Goal: Transaction & Acquisition: Purchase product/service

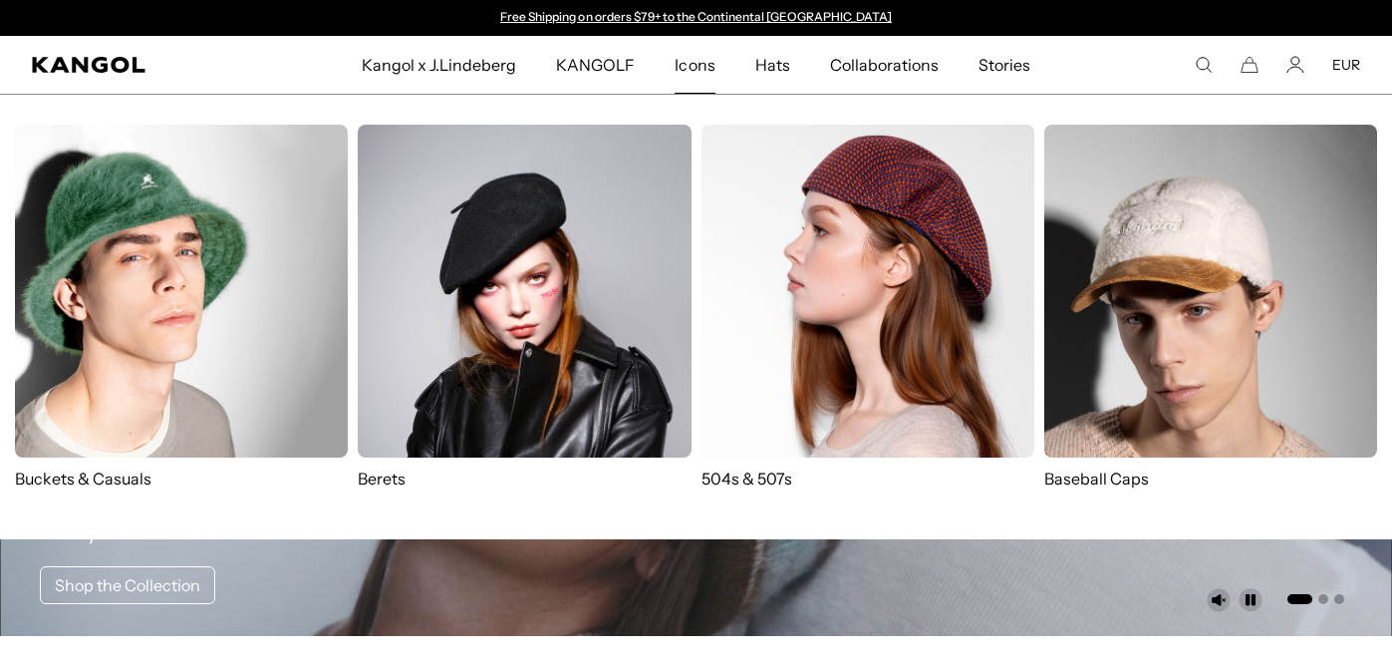
click at [690, 67] on span "Icons" at bounding box center [695, 65] width 40 height 58
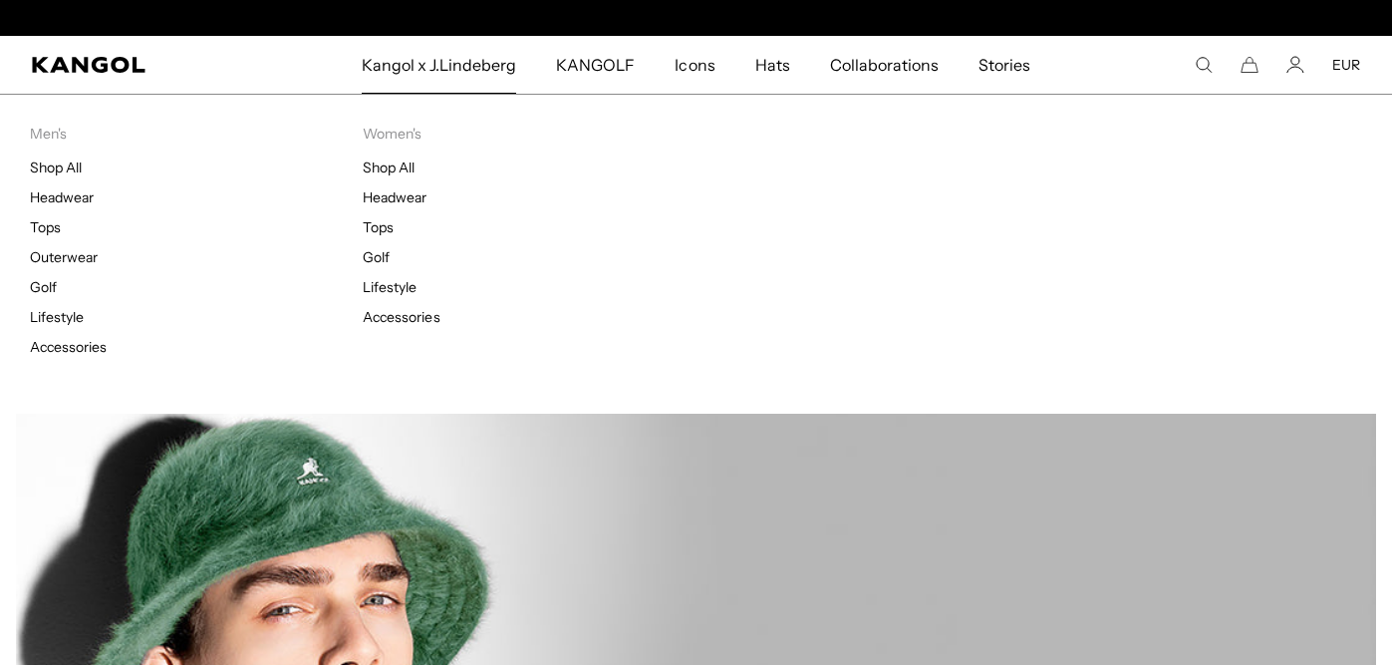
scroll to position [0, 411]
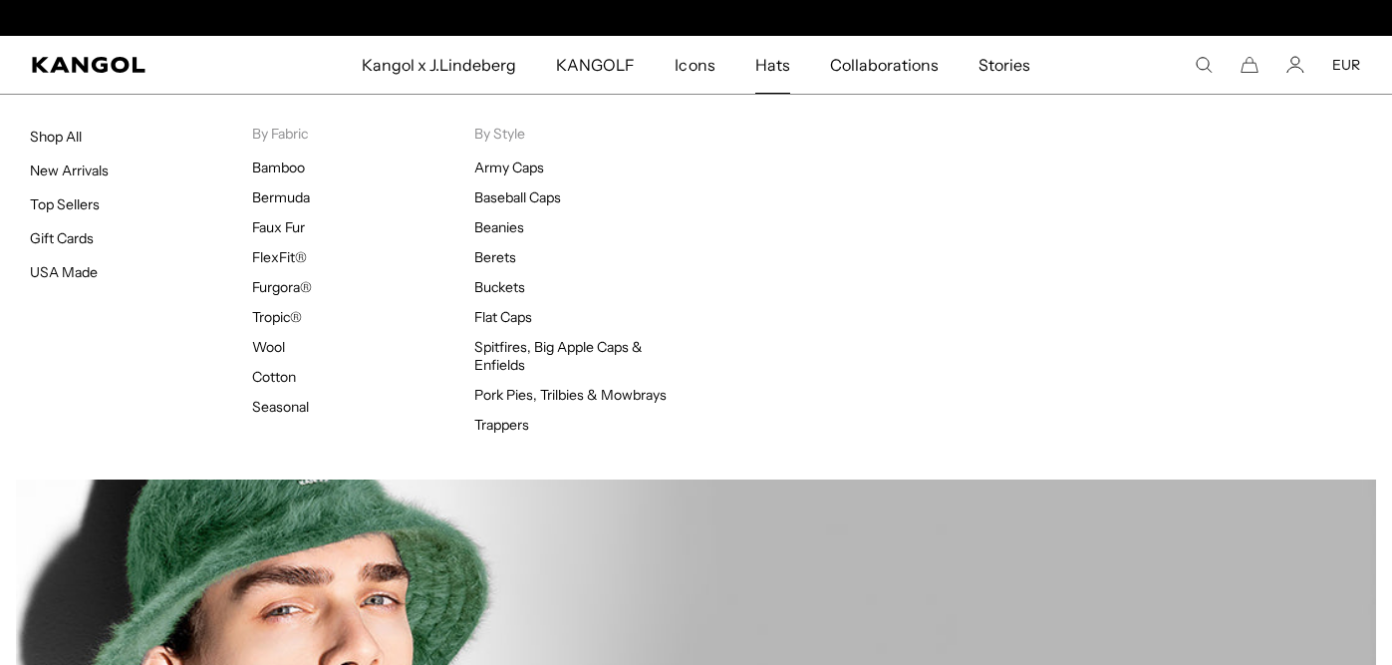
click at [759, 64] on span "Hats" at bounding box center [772, 65] width 35 height 58
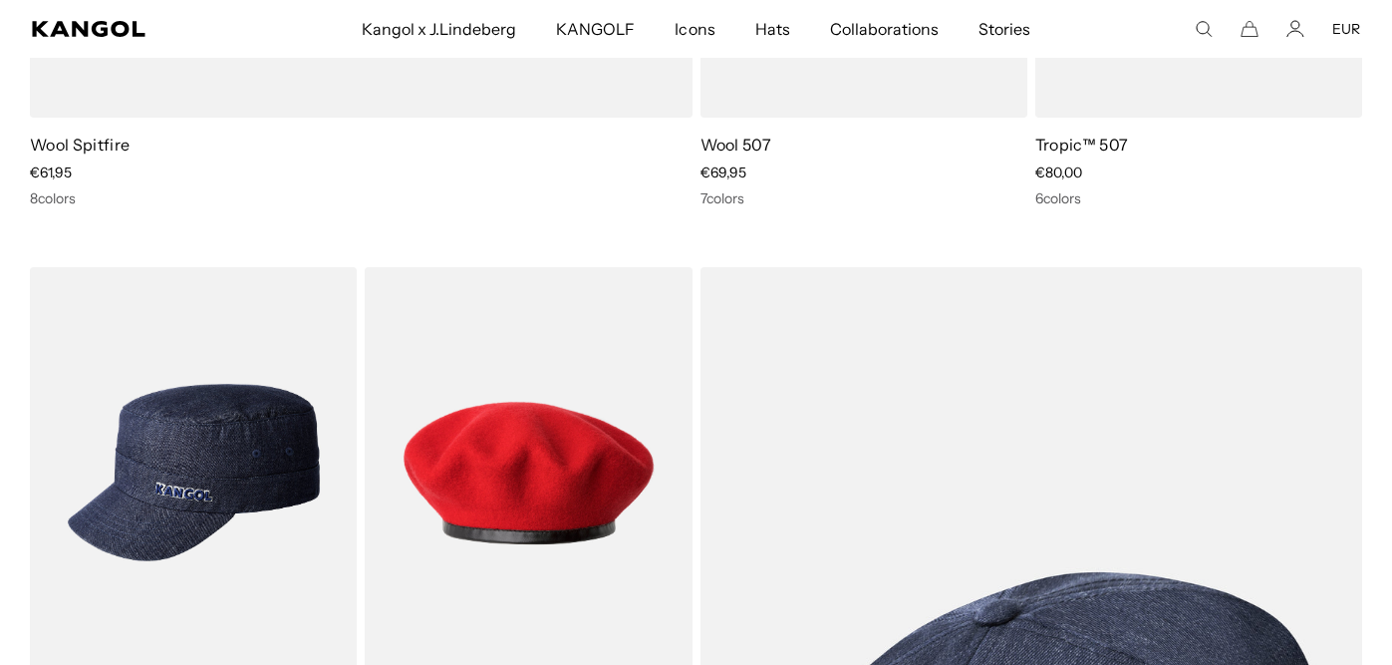
scroll to position [0, 411]
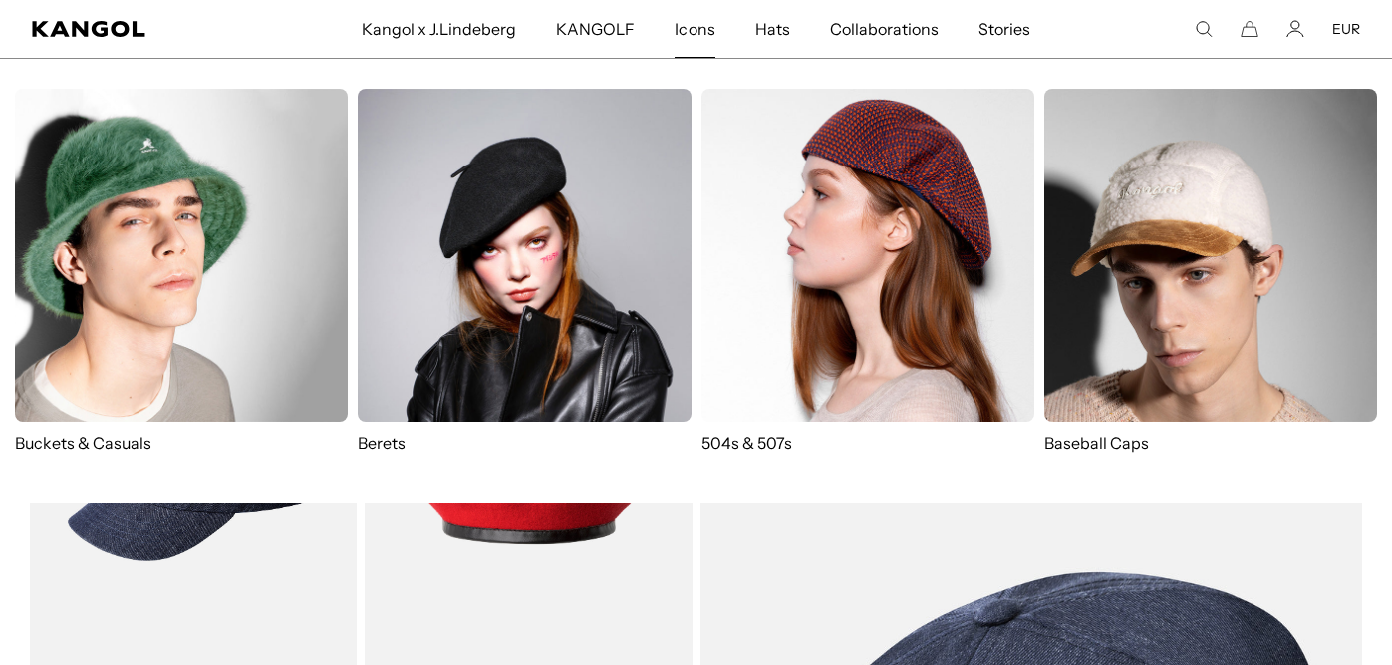
click at [709, 32] on span "Icons" at bounding box center [695, 29] width 40 height 58
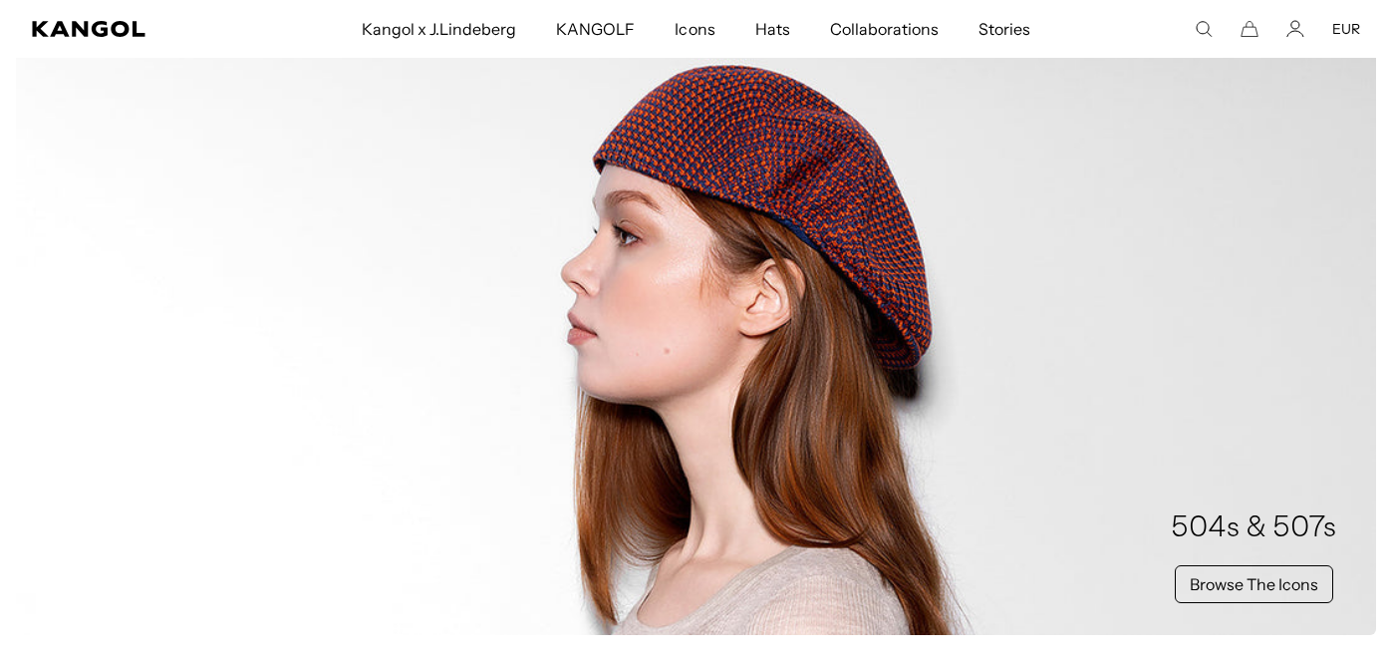
scroll to position [1240, 0]
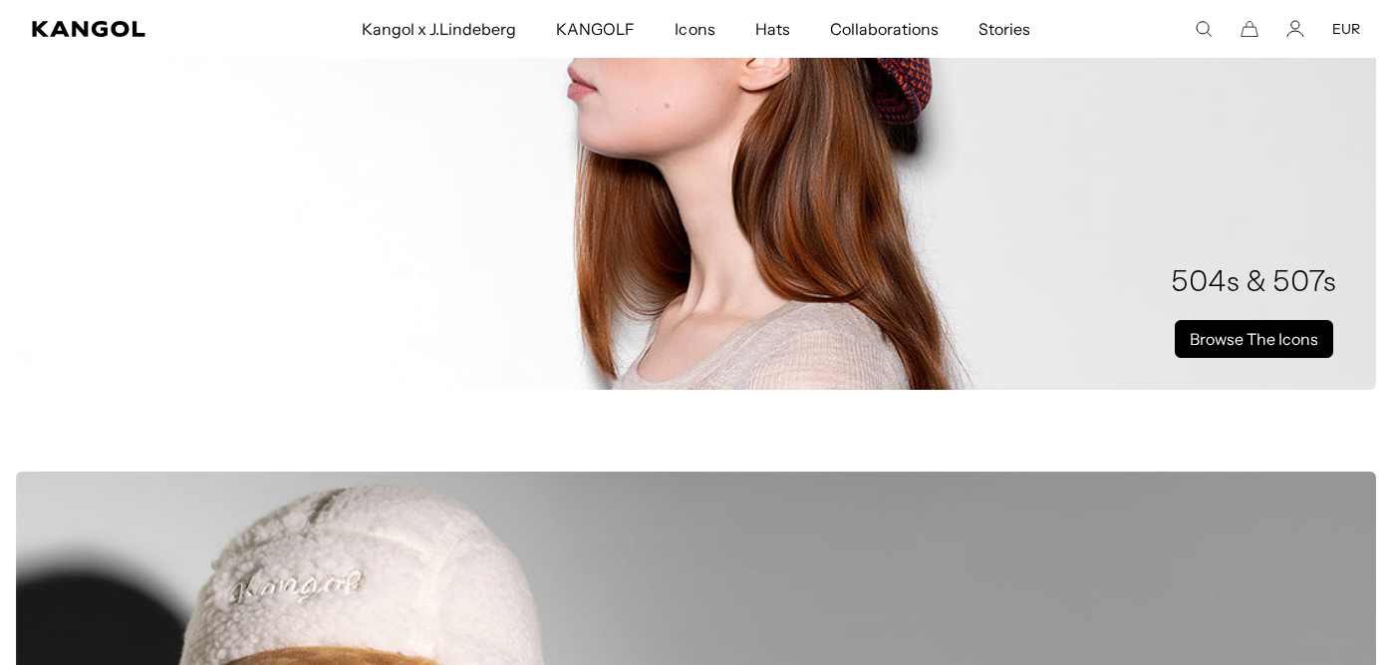
click at [1217, 343] on link "Browse The Icons" at bounding box center [1254, 339] width 158 height 38
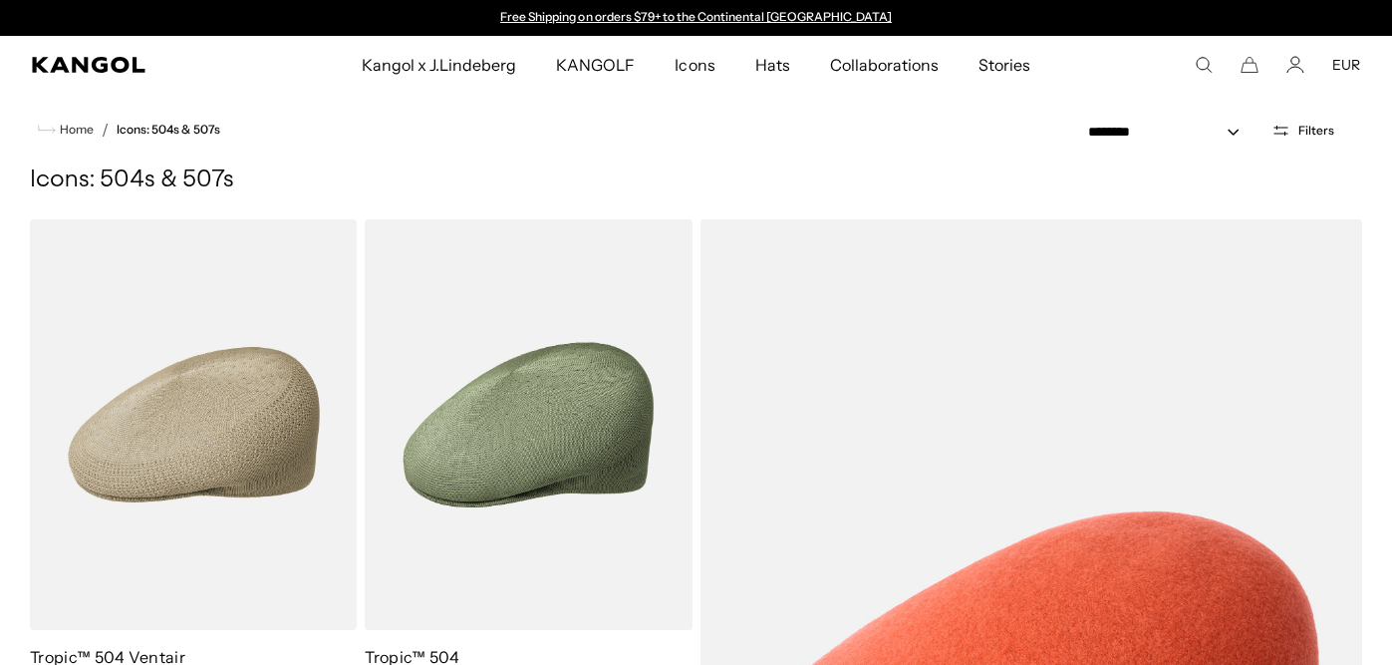
click at [1314, 133] on span "Filters" at bounding box center [1316, 131] width 36 height 14
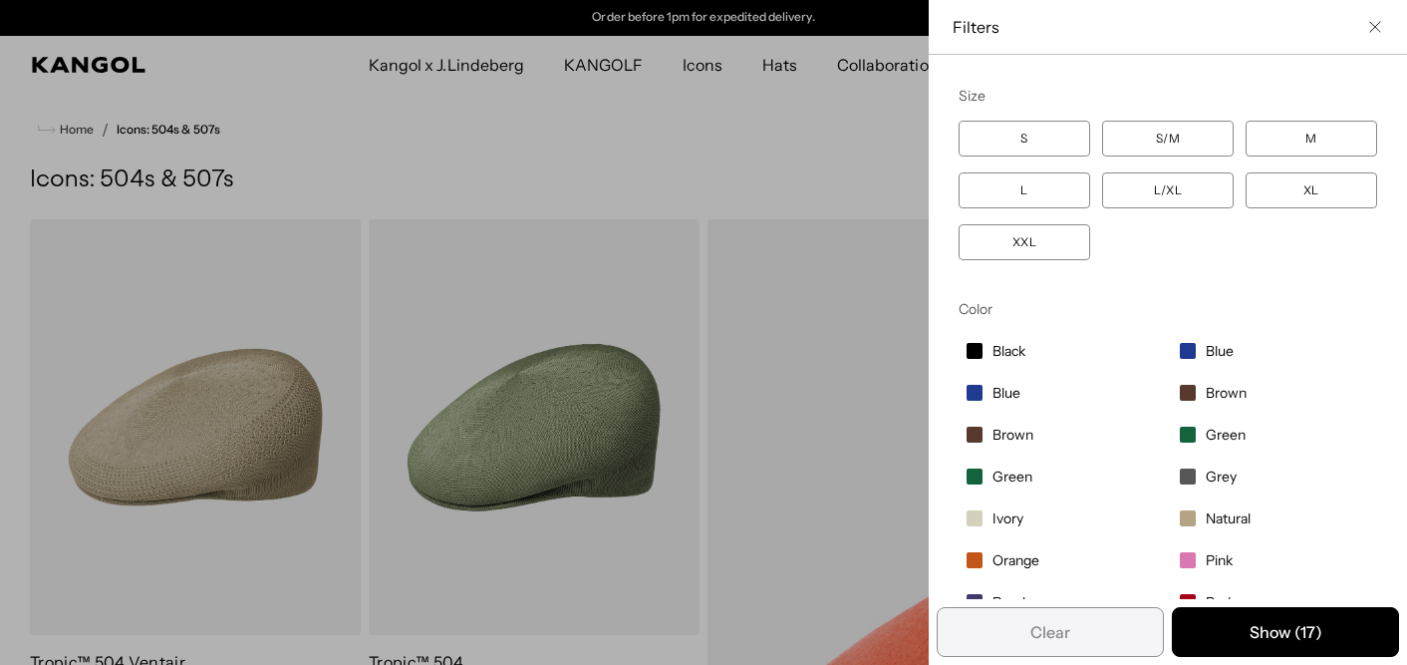
click at [751, 187] on div "Close filters list" at bounding box center [703, 332] width 1407 height 665
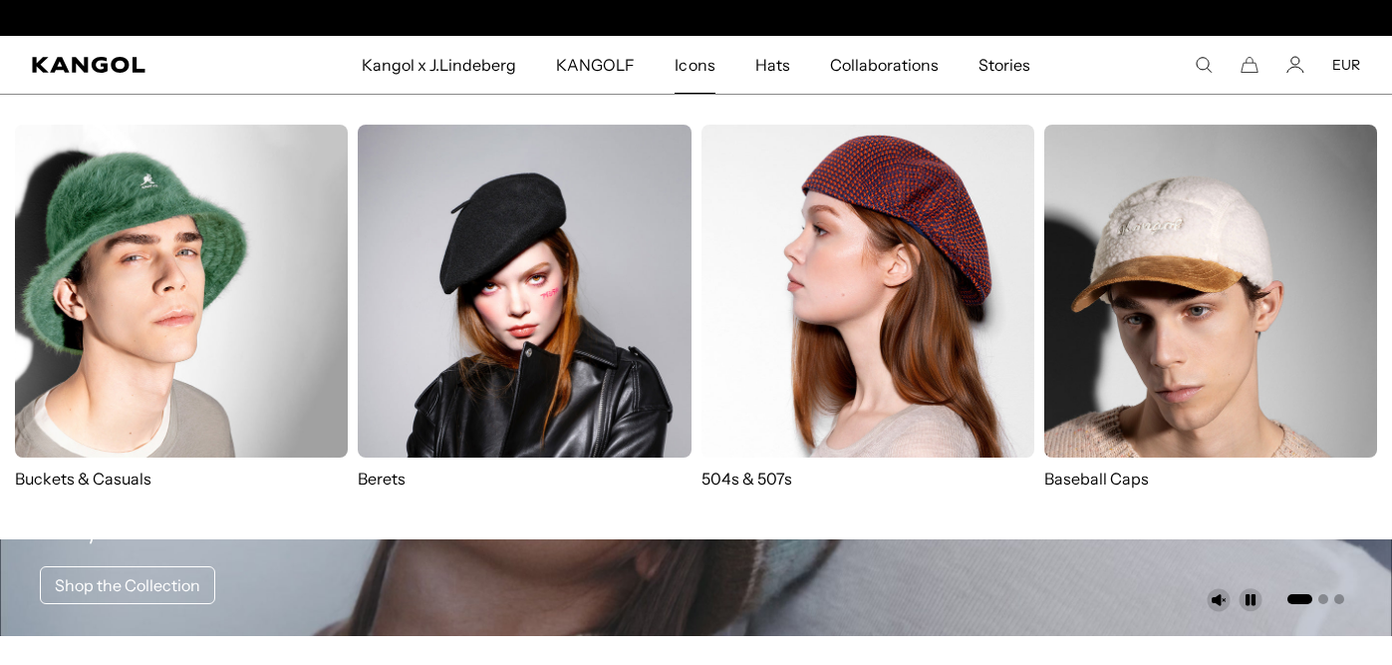
scroll to position [0, 411]
click at [759, 398] on img at bounding box center [868, 291] width 333 height 333
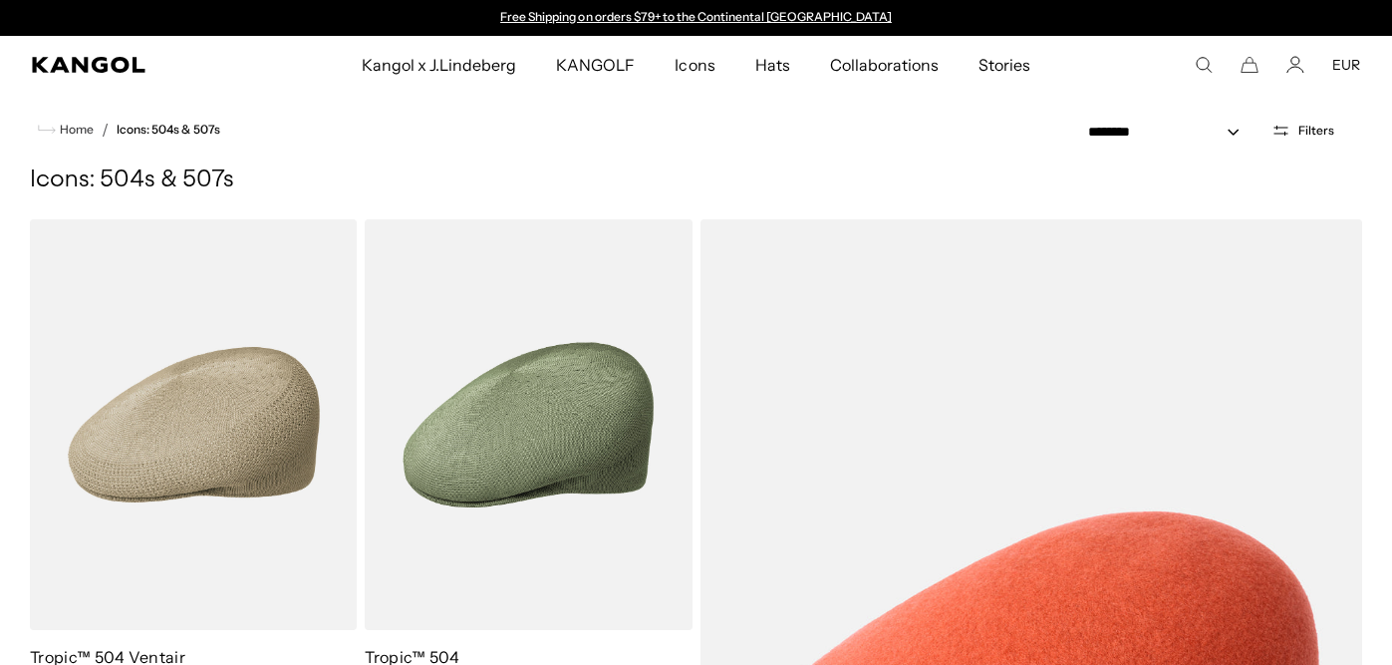
click at [1307, 124] on span "Filters" at bounding box center [1316, 131] width 36 height 14
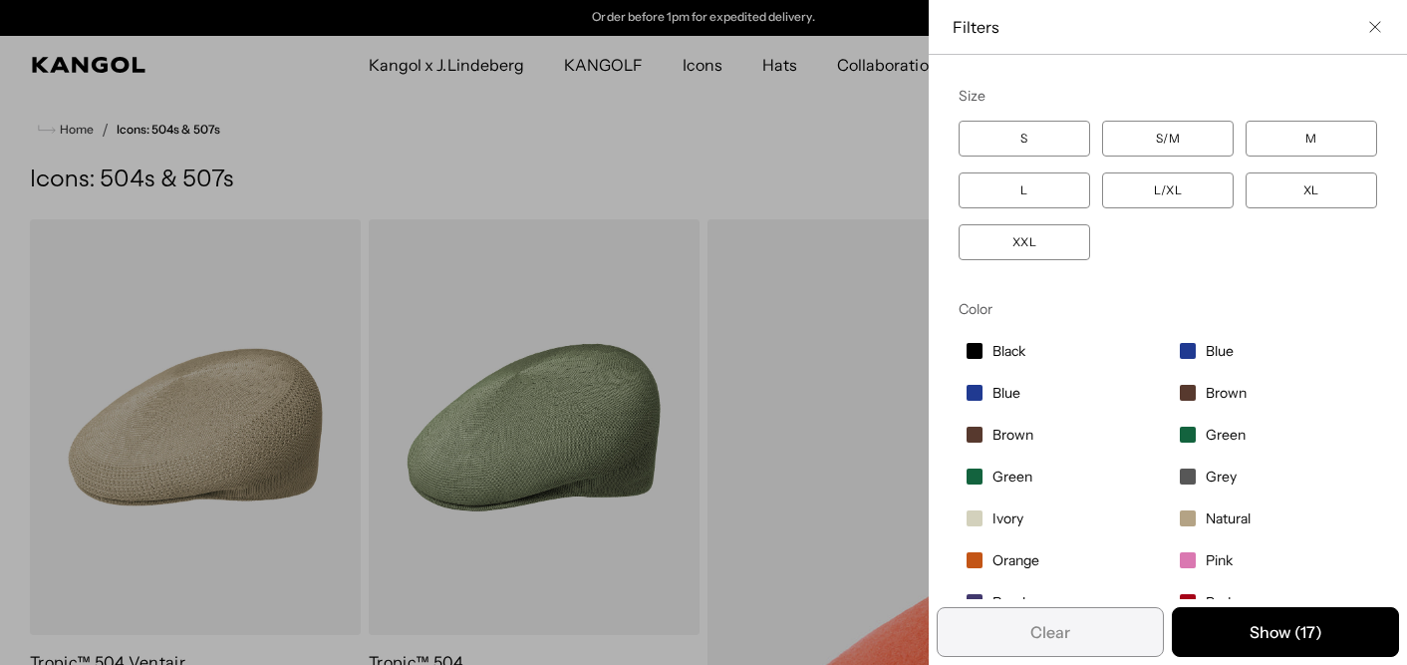
click at [770, 157] on div "Close filters list" at bounding box center [703, 332] width 1407 height 665
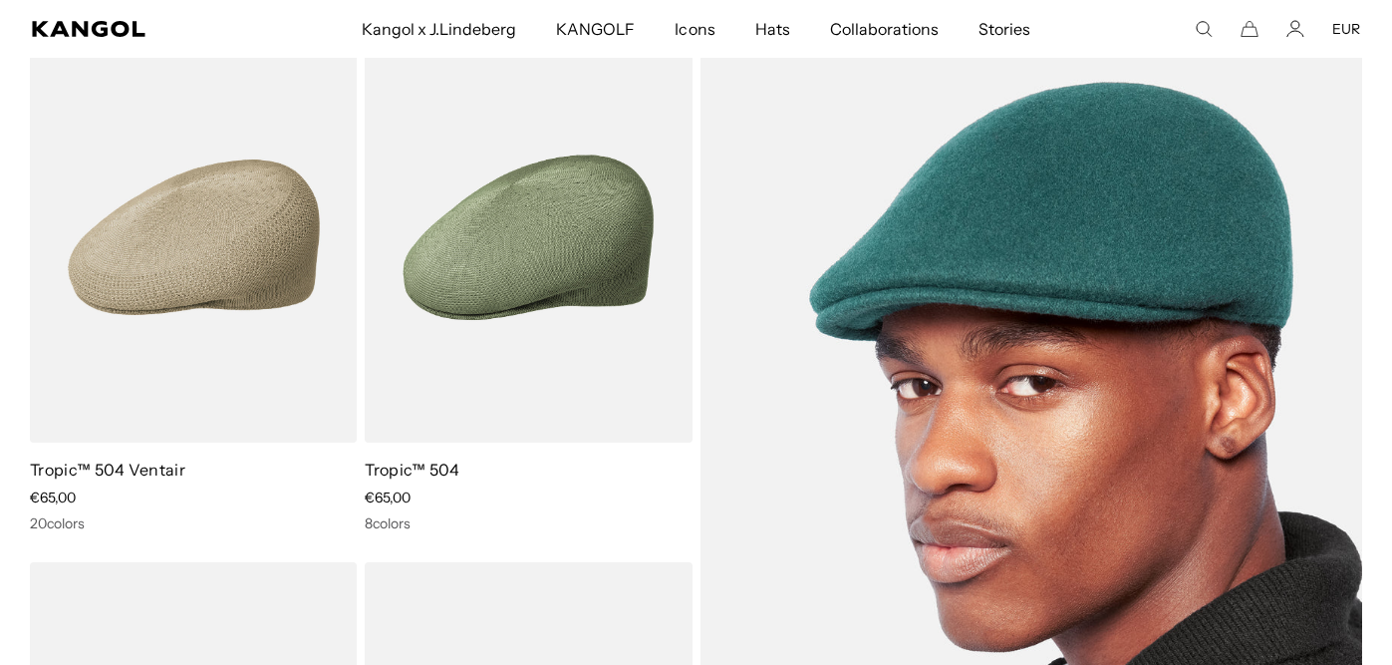
scroll to position [174, 0]
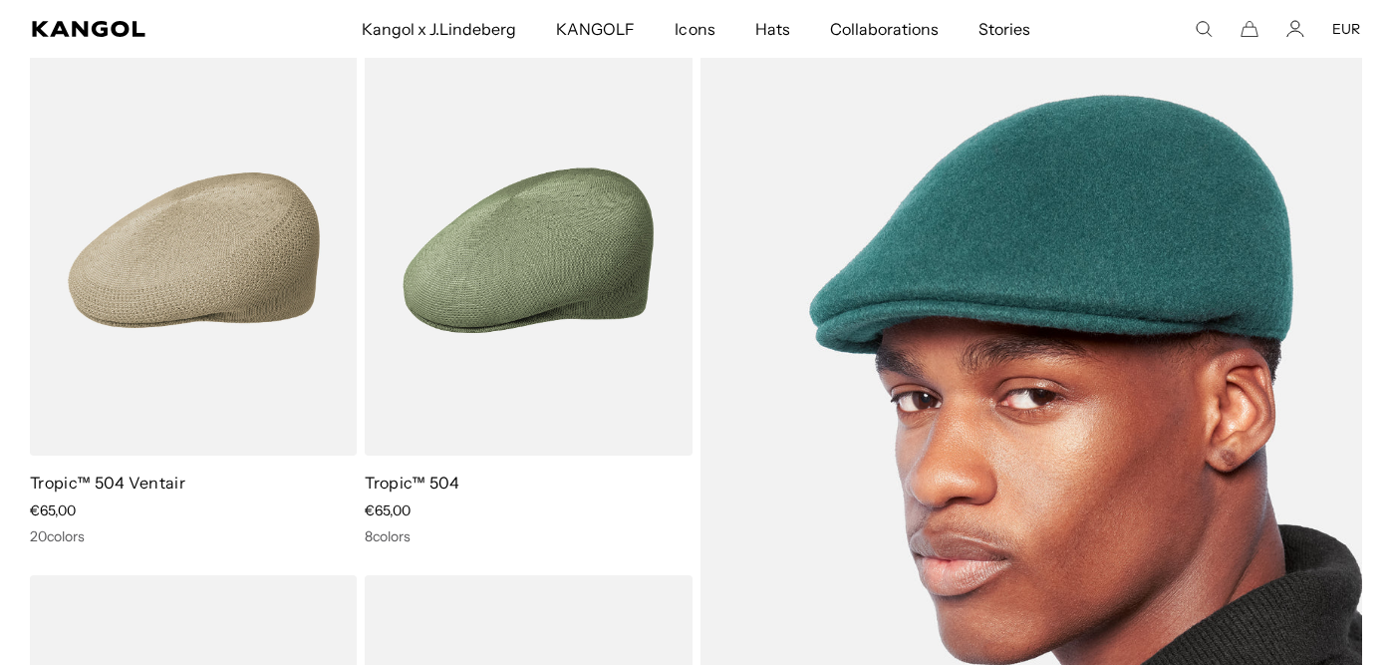
click at [780, 328] on img at bounding box center [1032, 515] width 663 height 941
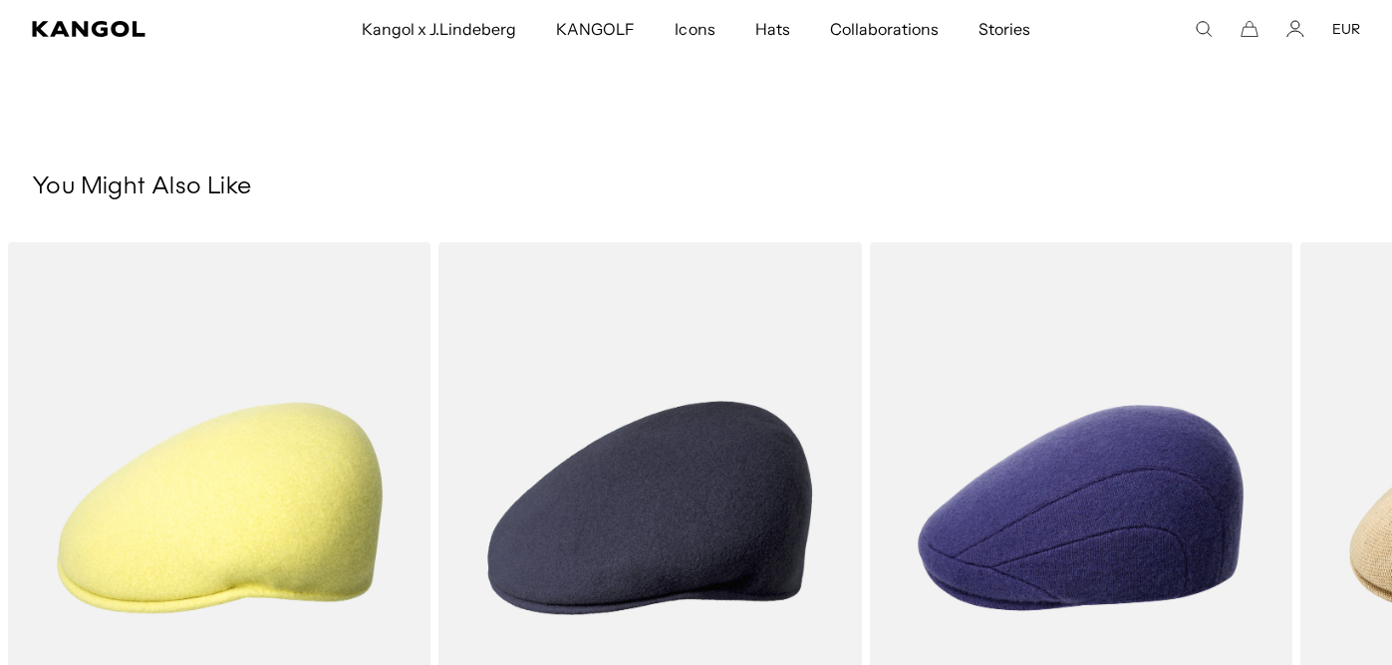
scroll to position [0, 411]
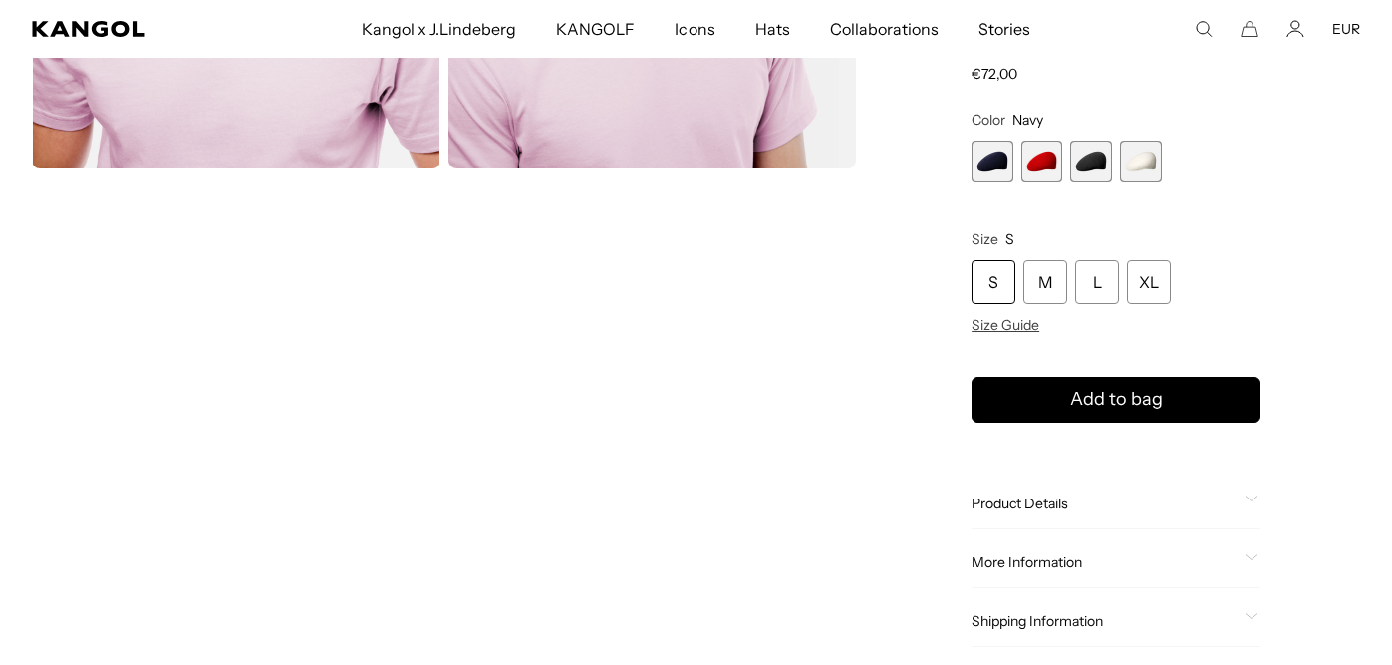
scroll to position [1085, 0]
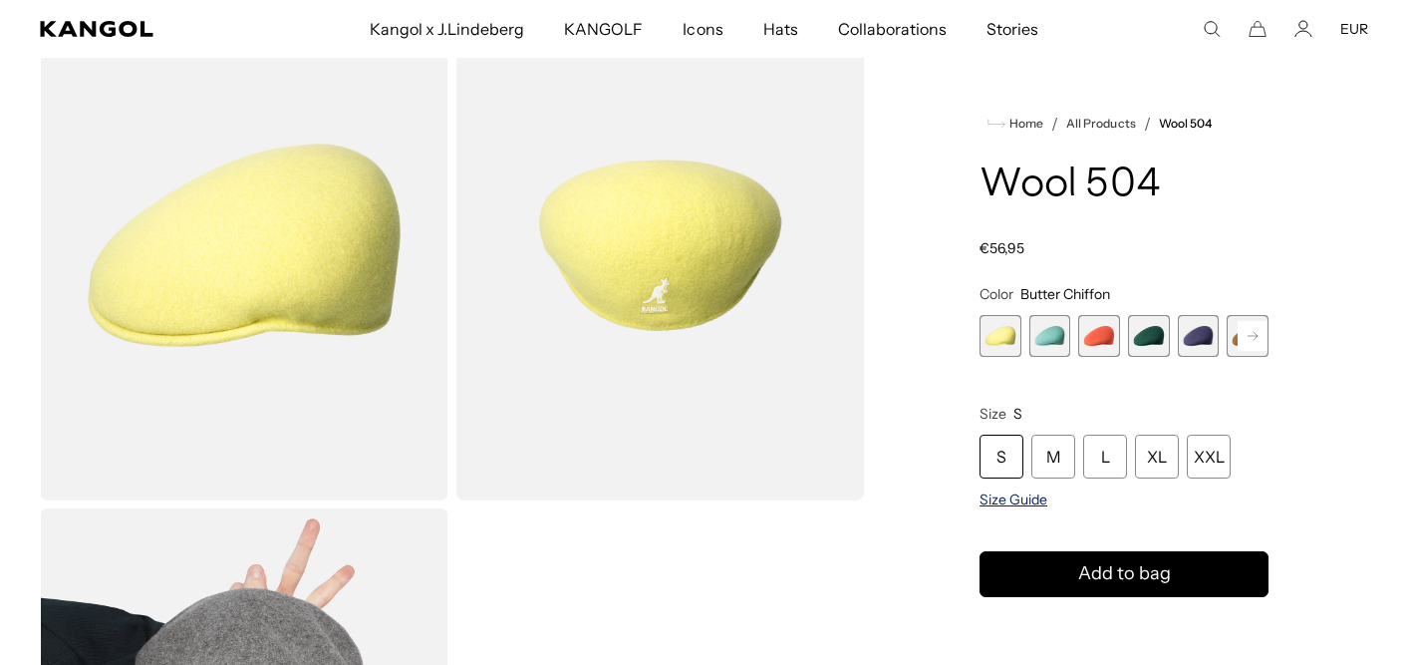
scroll to position [142, 0]
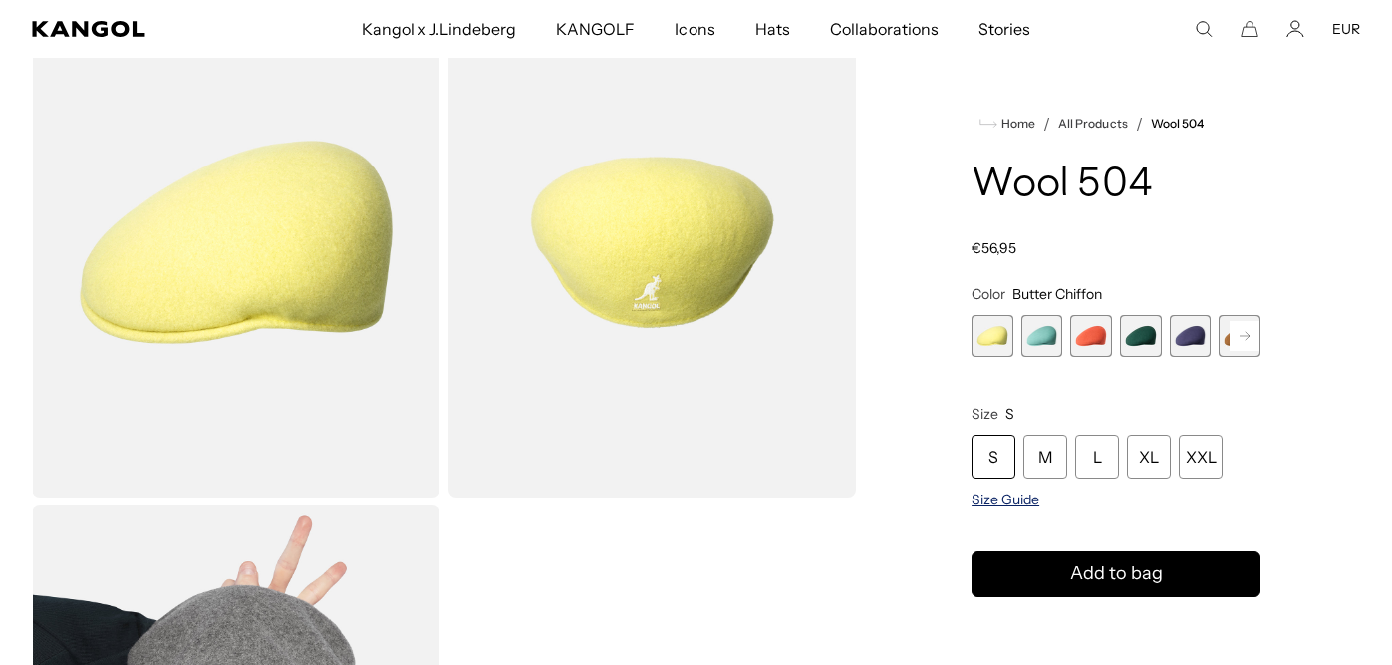
click at [984, 499] on span "Size Guide" at bounding box center [1006, 499] width 68 height 18
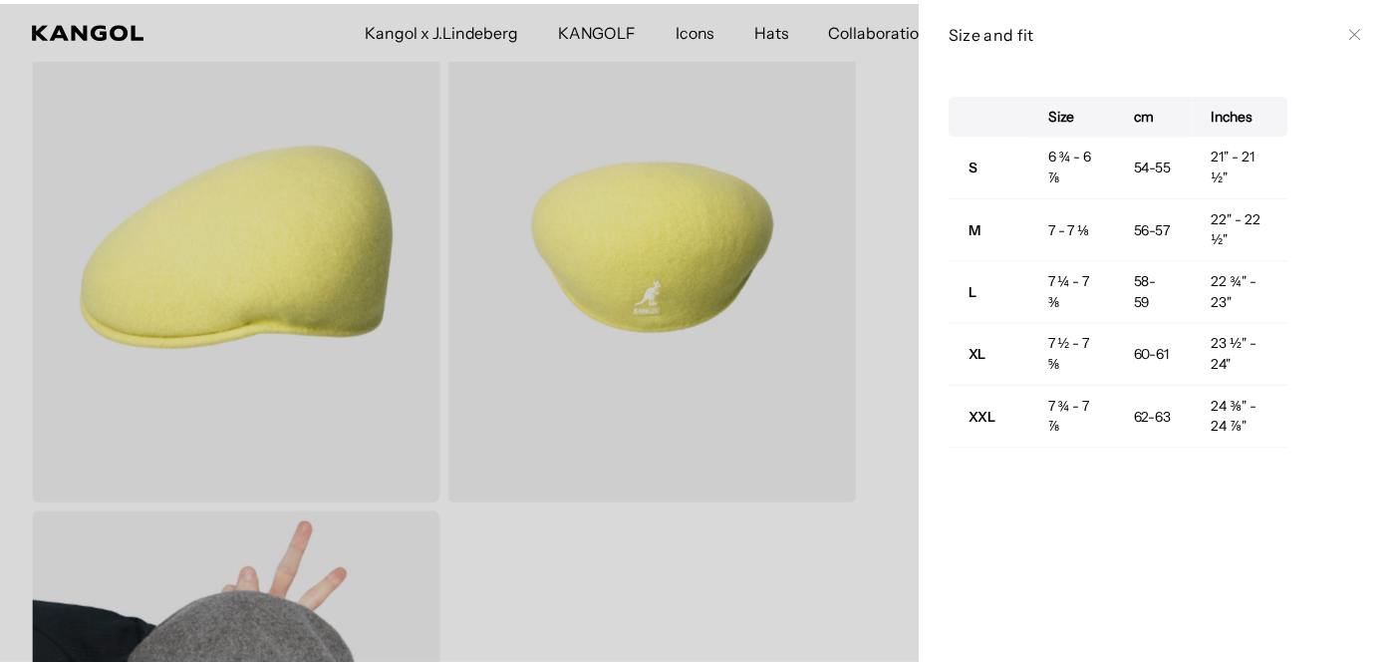
scroll to position [0, 0]
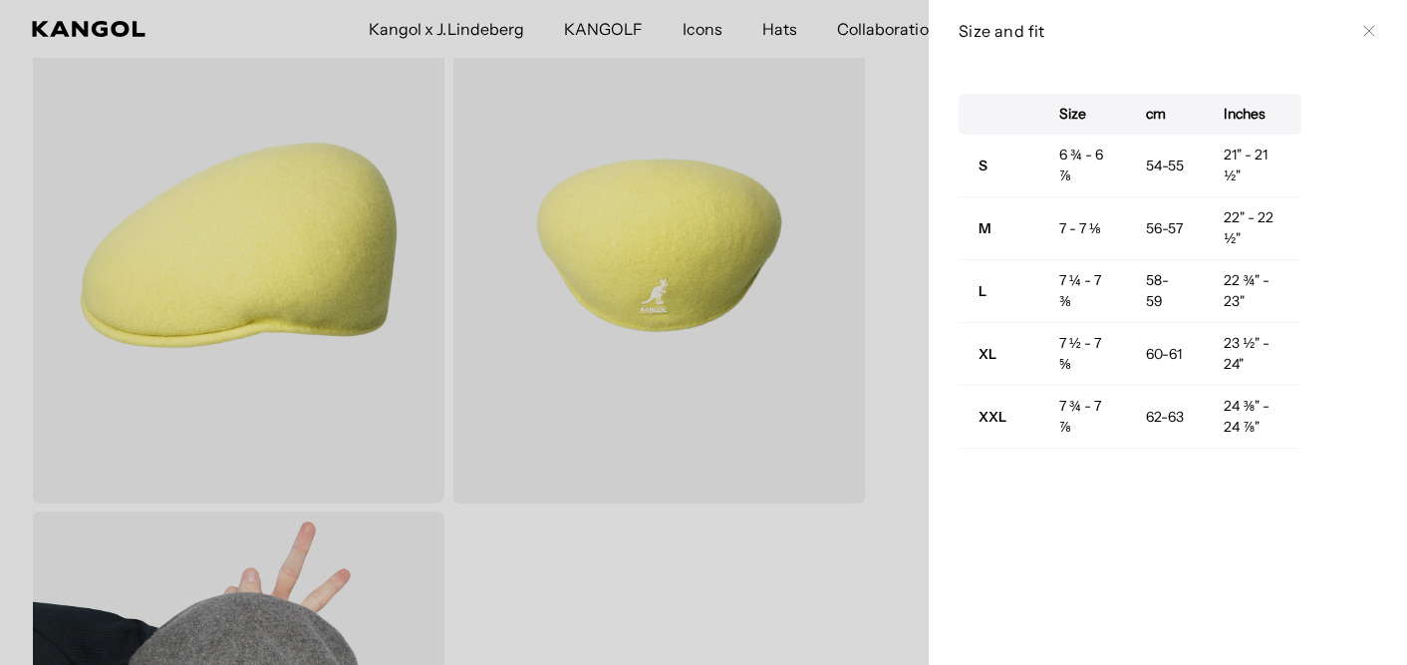
click at [902, 392] on div at bounding box center [703, 332] width 1407 height 665
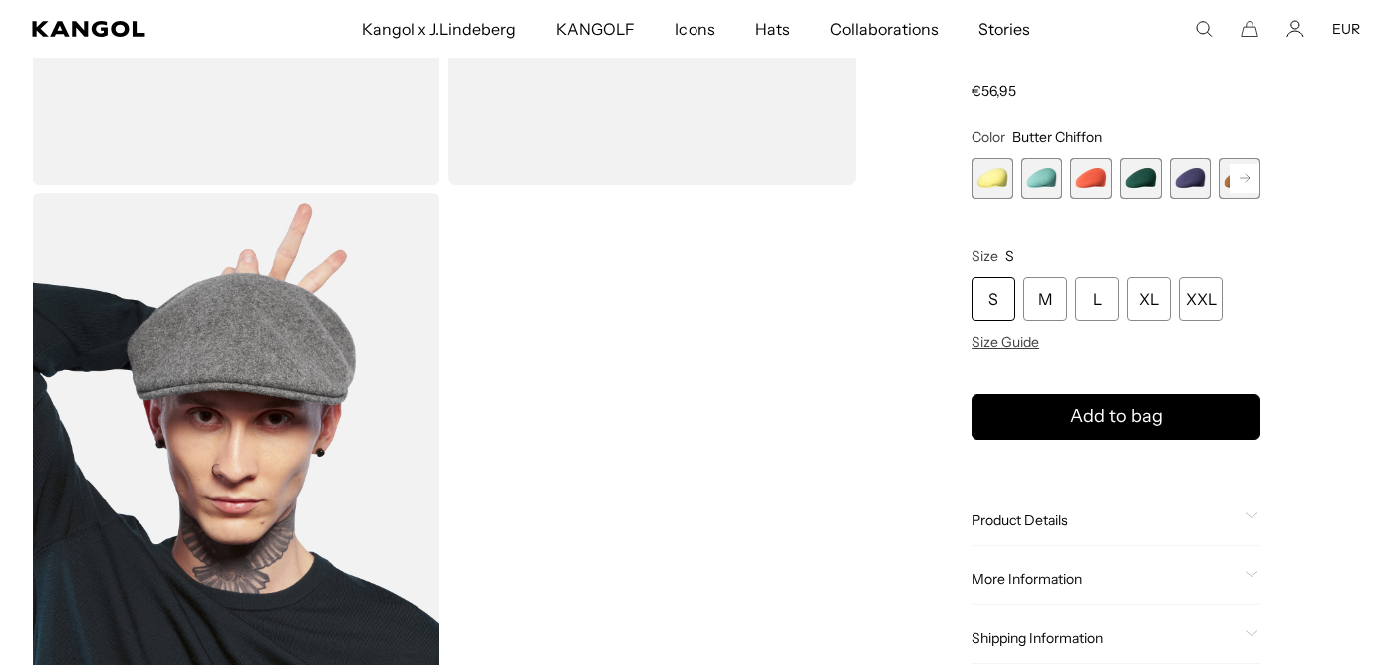
click at [1254, 178] on rect at bounding box center [1245, 178] width 30 height 30
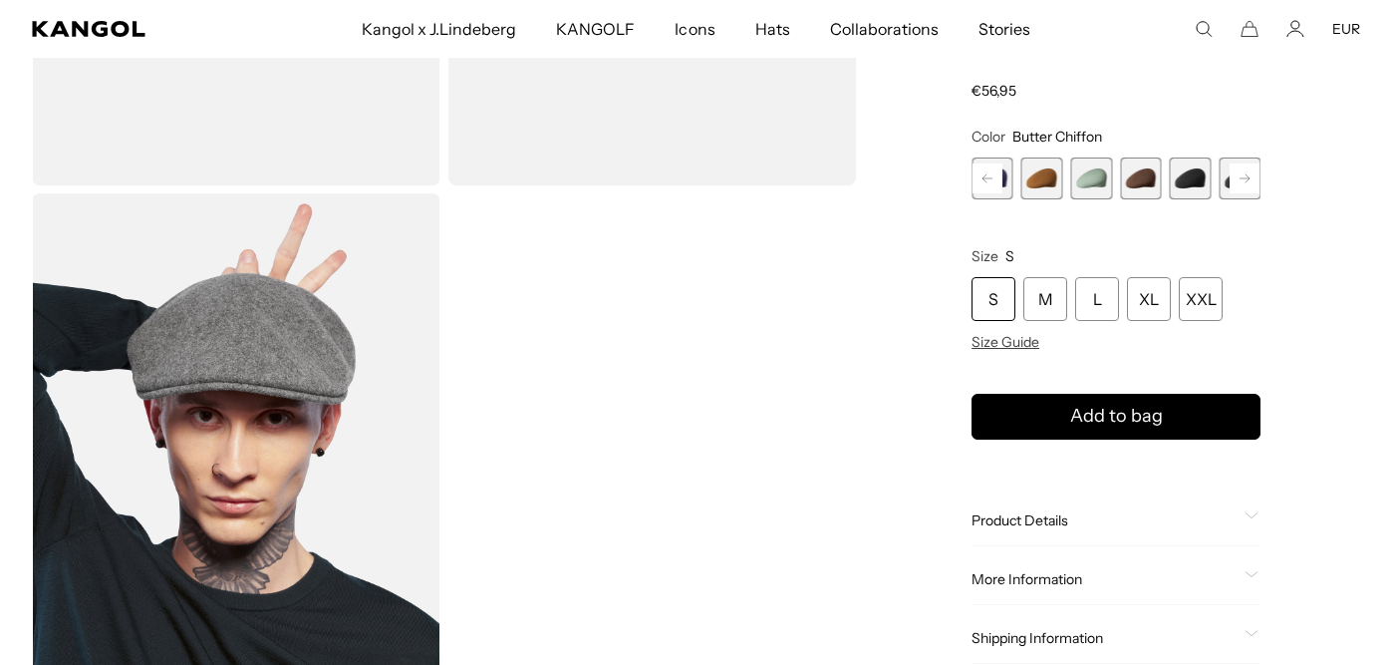
click at [1254, 178] on rect at bounding box center [1245, 178] width 30 height 30
click at [1139, 176] on span "9 of 21" at bounding box center [1141, 178] width 42 height 42
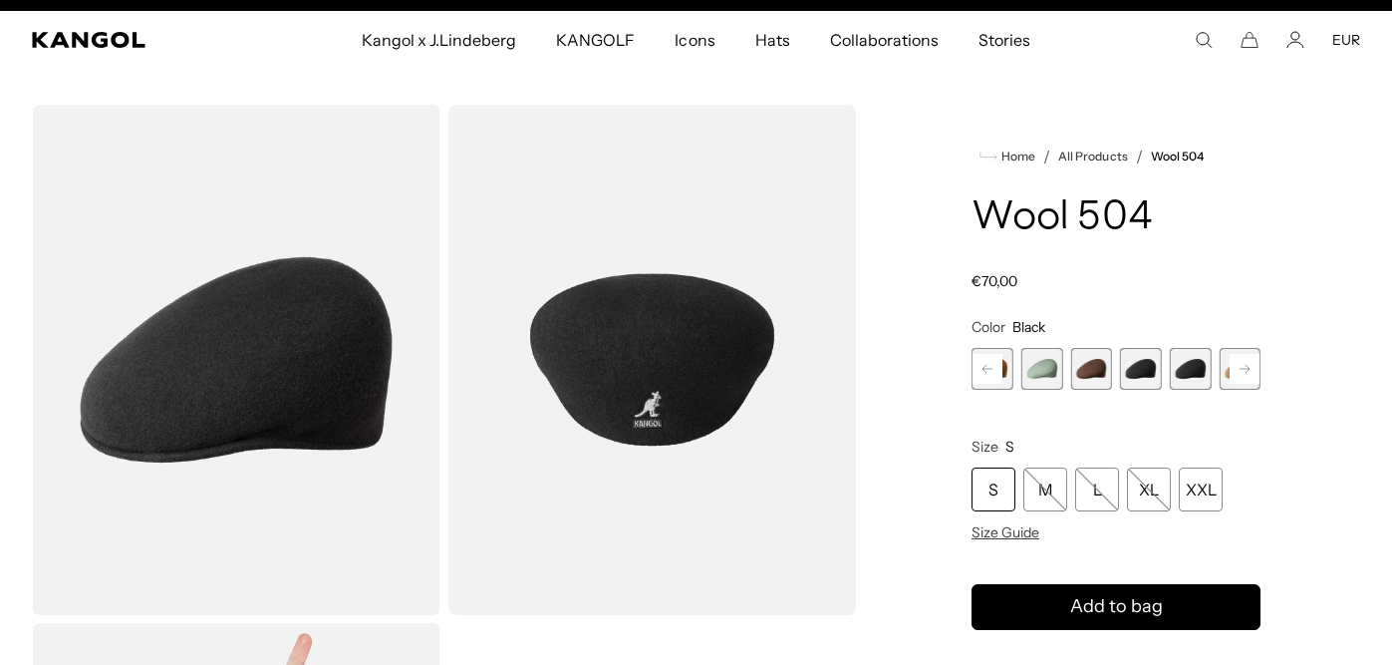
scroll to position [30, 0]
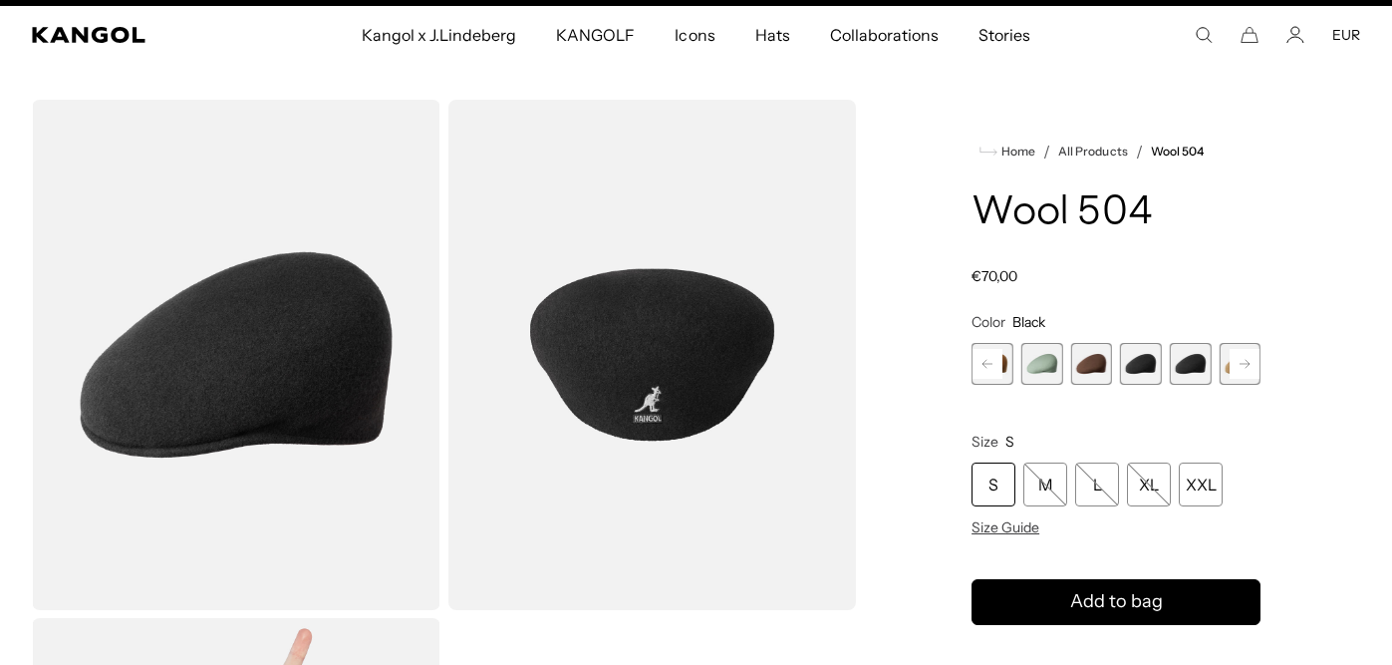
click at [1141, 361] on span "9 of 21" at bounding box center [1141, 364] width 42 height 42
click at [1179, 363] on span "10 of 21" at bounding box center [1191, 364] width 42 height 42
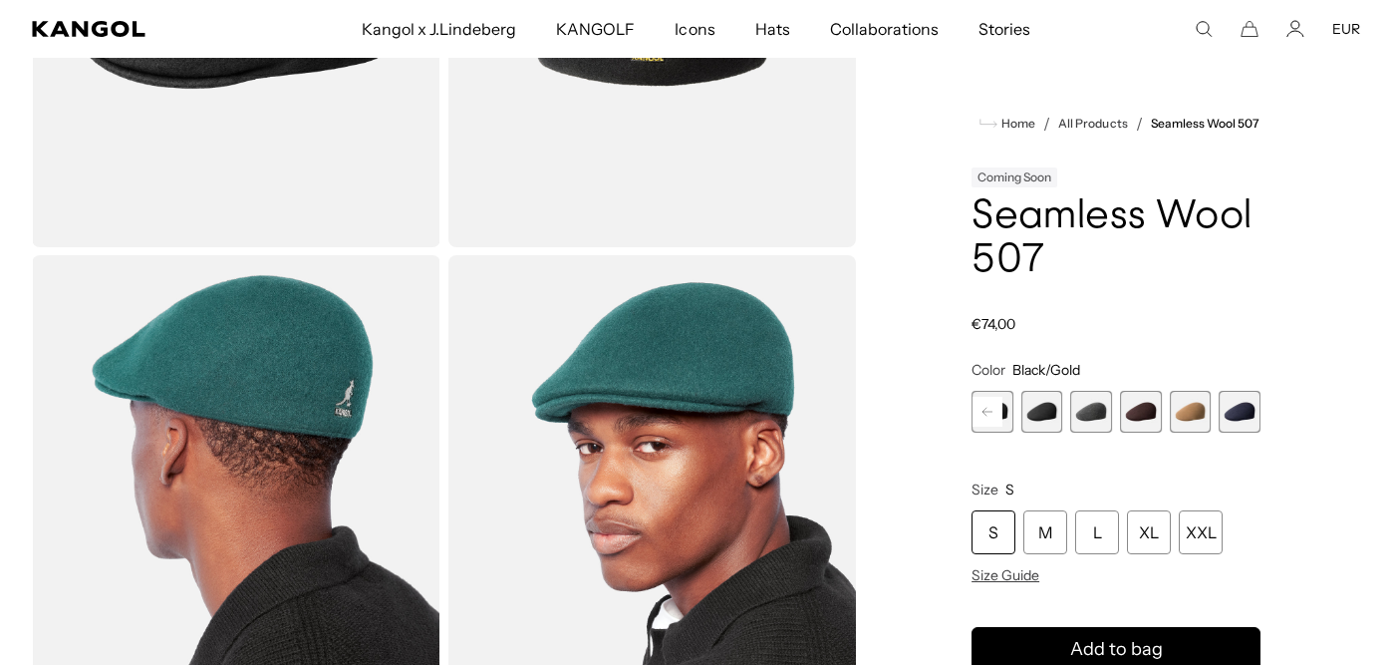
scroll to position [805, 0]
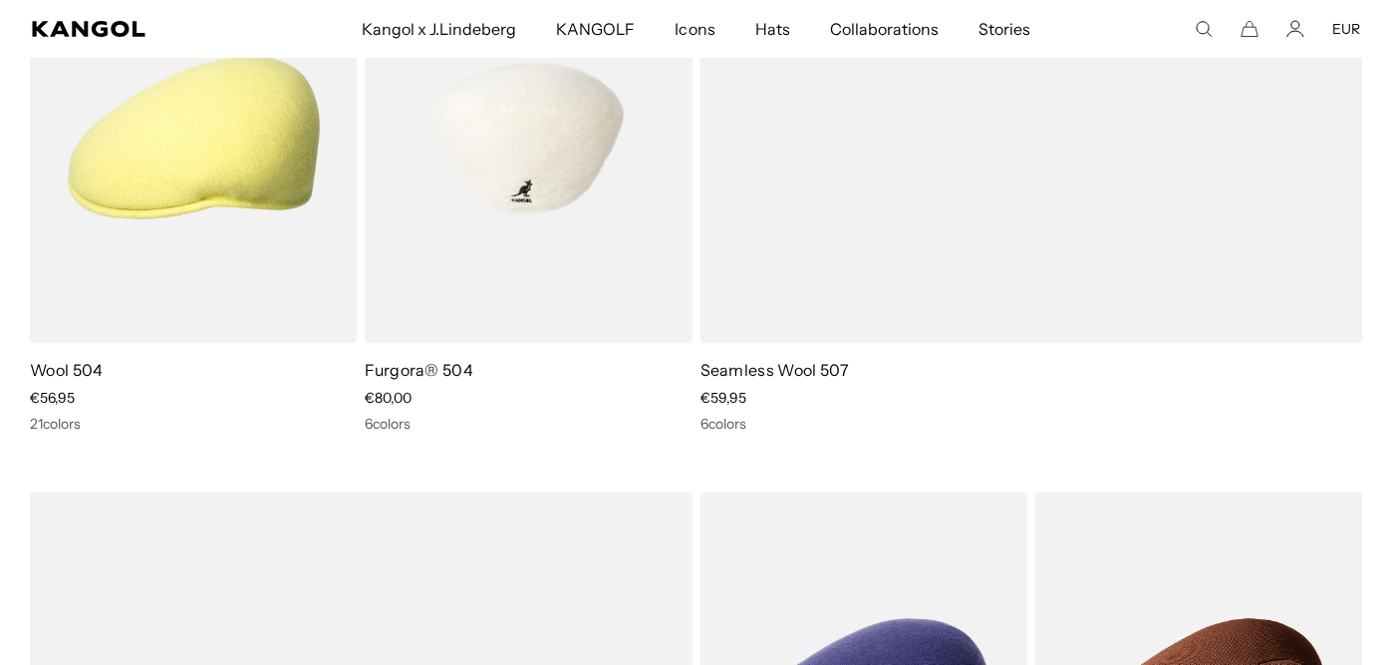
scroll to position [814, 0]
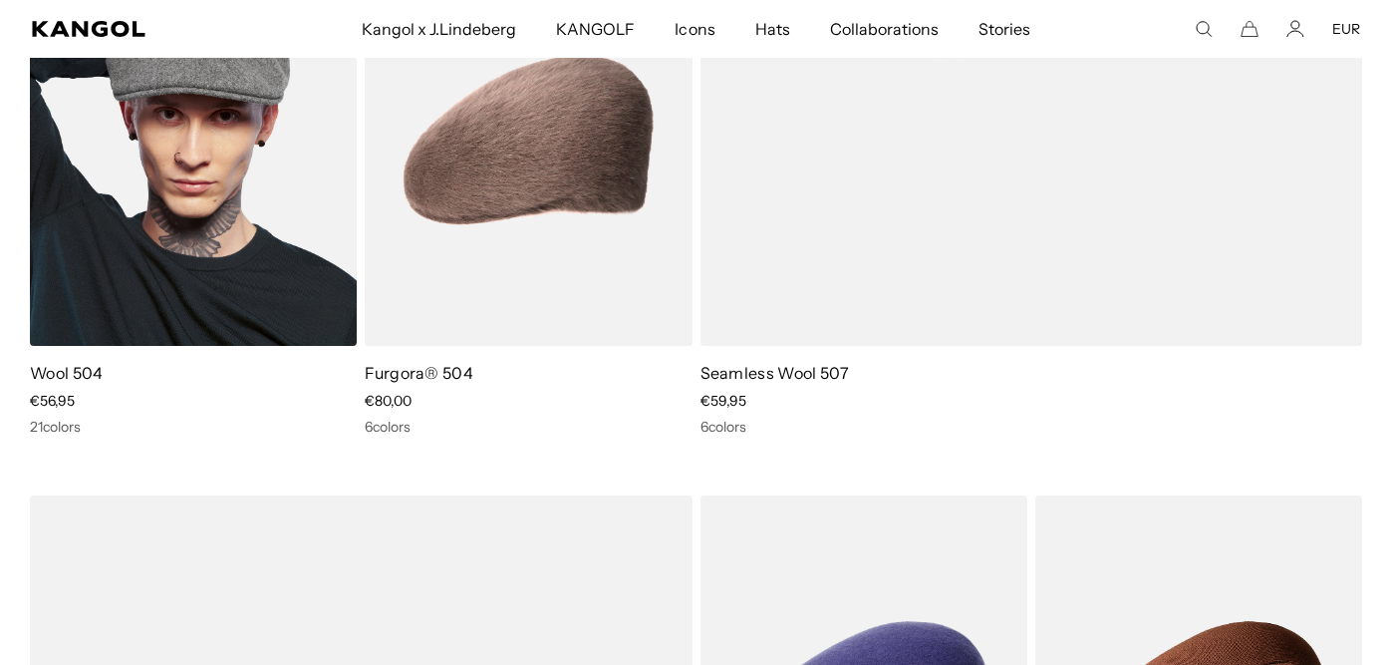
click at [166, 236] on img at bounding box center [193, 140] width 327 height 411
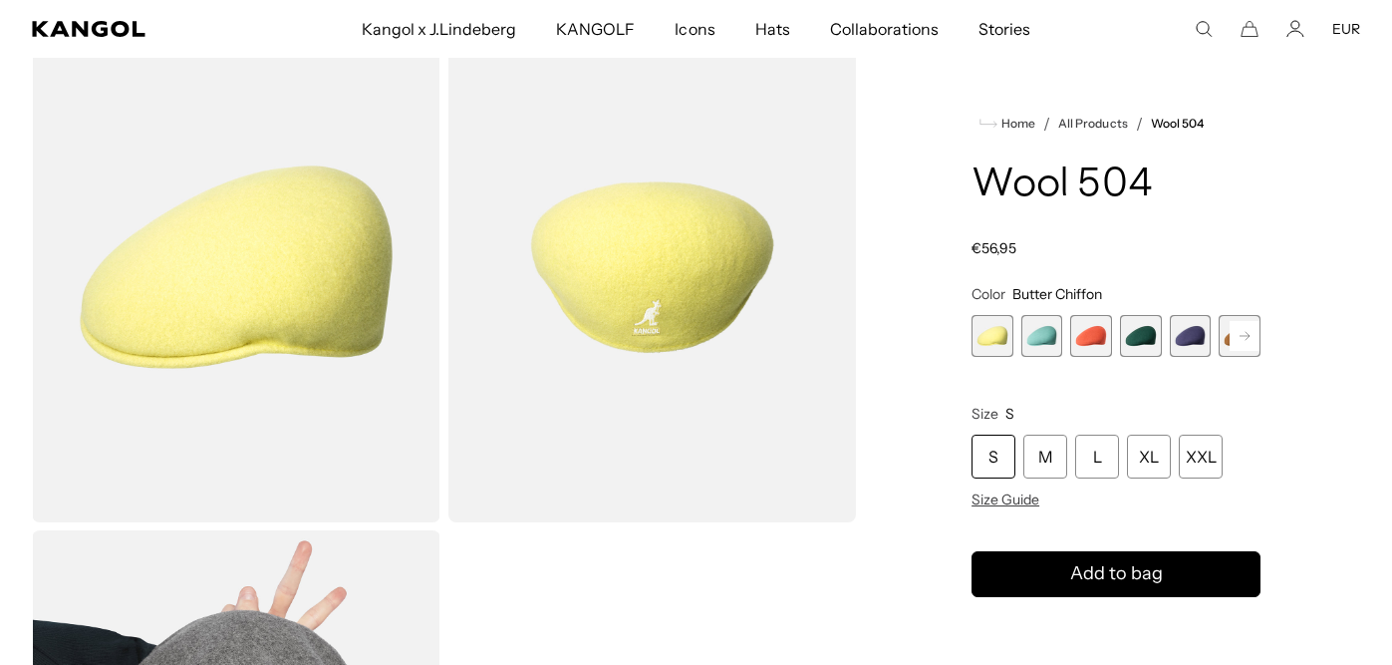
click at [1035, 335] on span "2 of 21" at bounding box center [1042, 336] width 42 height 42
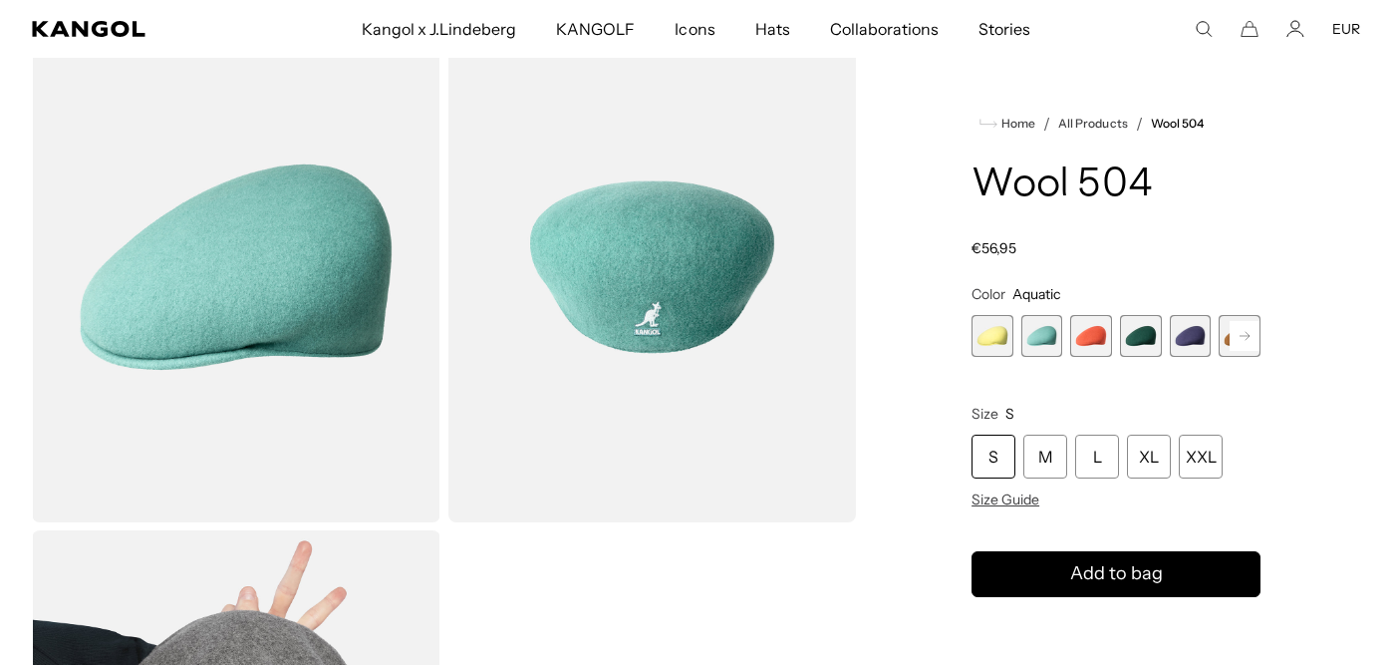
click at [1089, 338] on span "3 of 21" at bounding box center [1091, 336] width 42 height 42
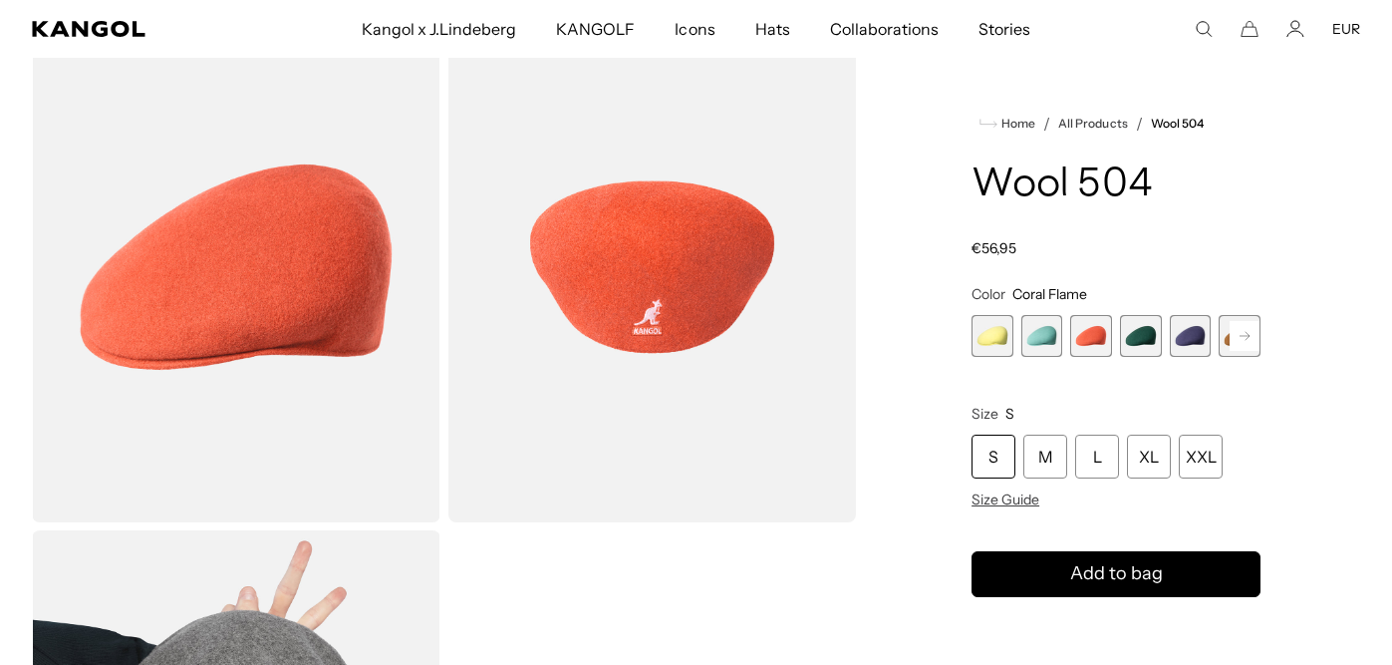
scroll to position [0, 411]
click at [1131, 336] on span "4 of 21" at bounding box center [1141, 336] width 42 height 42
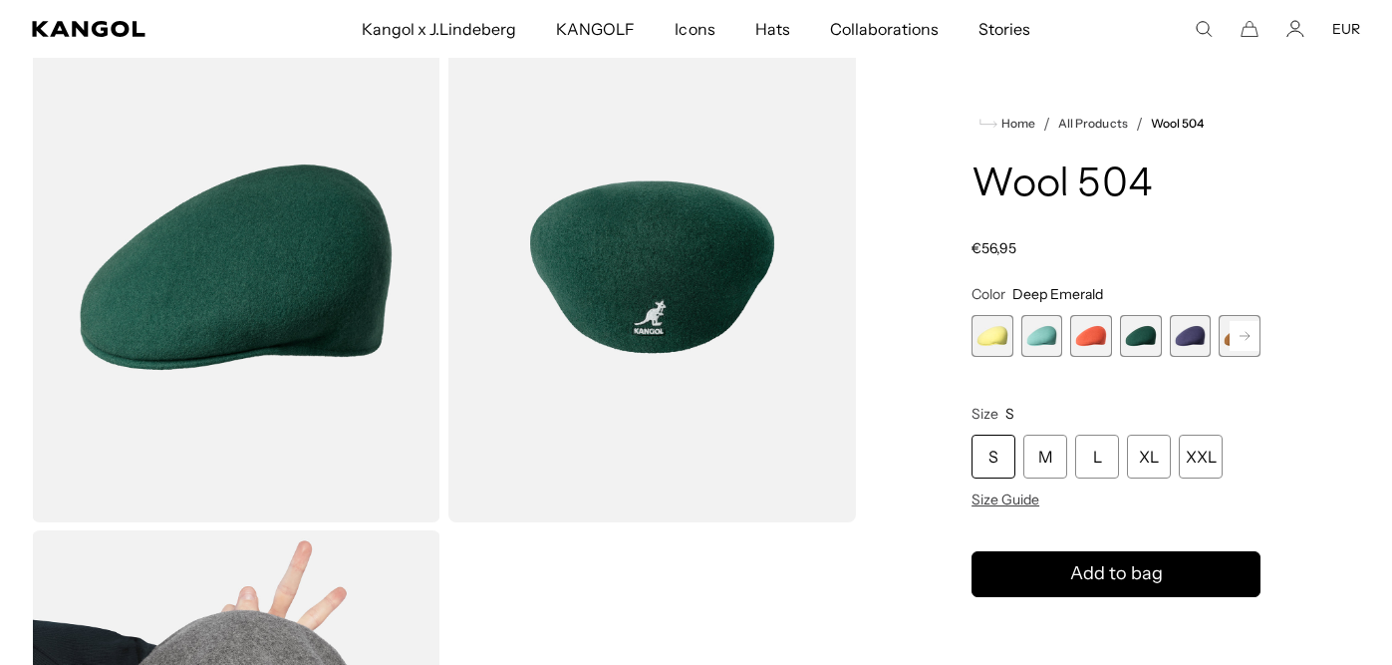
click at [1188, 335] on span "5 of 21" at bounding box center [1191, 336] width 42 height 42
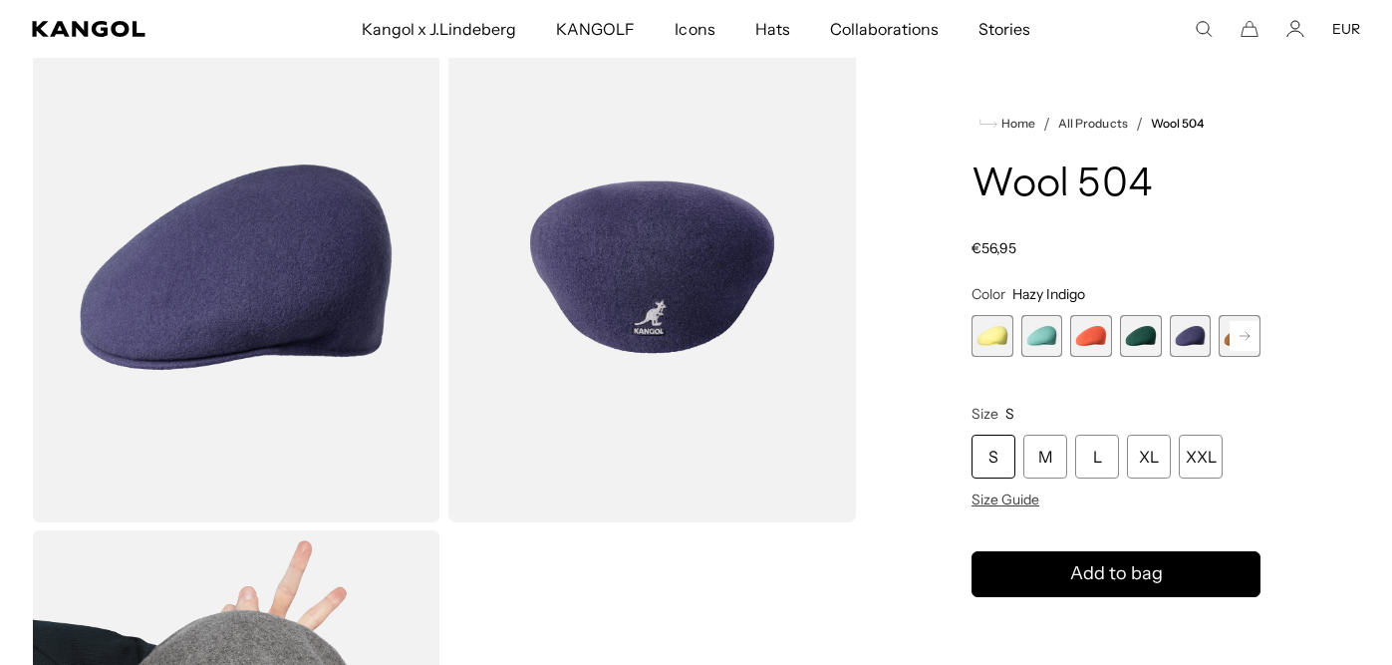
click at [1231, 338] on rect at bounding box center [1245, 336] width 30 height 30
click at [1188, 343] on span "6 of 21" at bounding box center [1191, 336] width 42 height 42
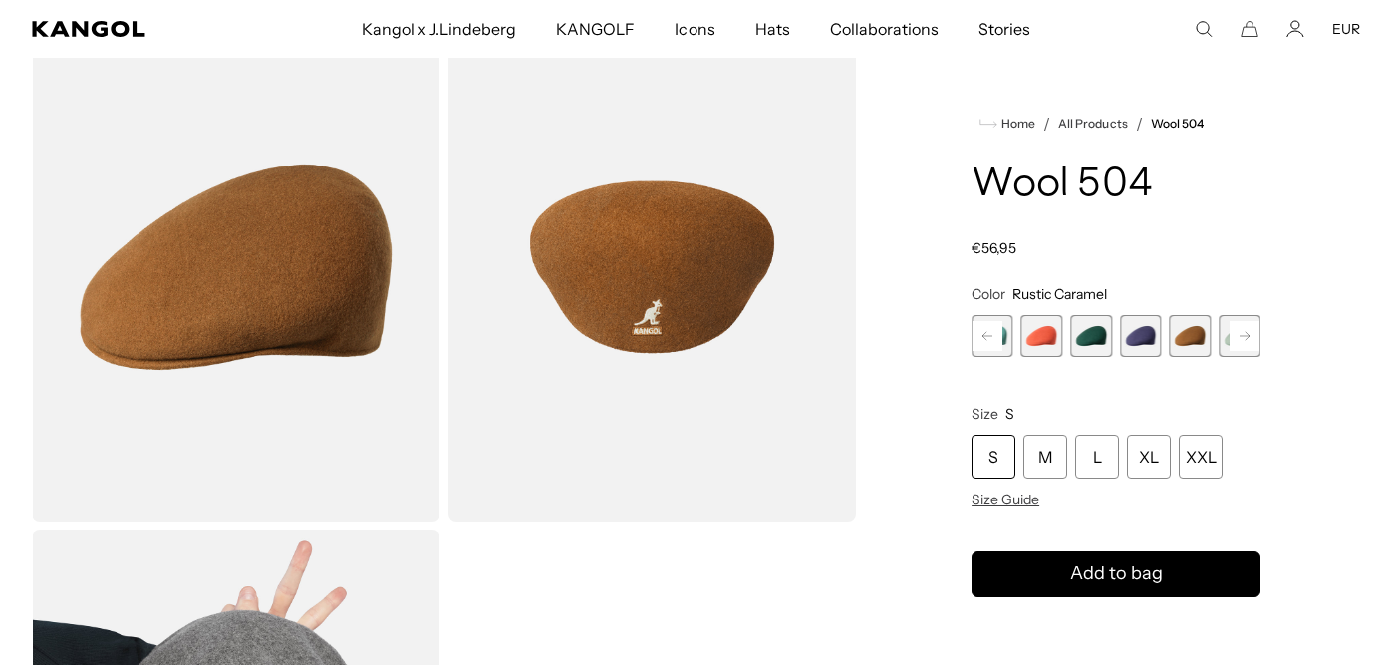
scroll to position [0, 411]
click at [1239, 338] on rect at bounding box center [1245, 336] width 30 height 30
click at [1239, 332] on rect at bounding box center [1245, 336] width 30 height 30
click at [1202, 333] on span "8 of 21" at bounding box center [1191, 336] width 42 height 42
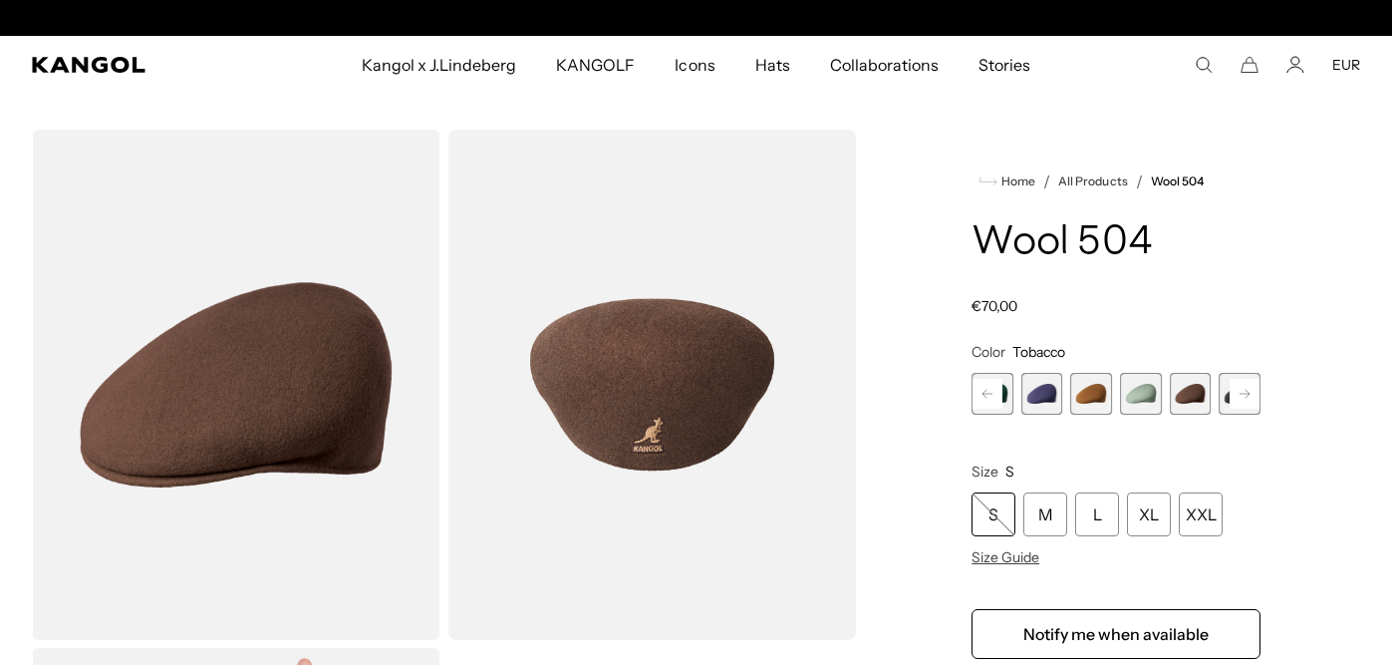
scroll to position [0, 411]
click at [1236, 389] on rect at bounding box center [1245, 394] width 30 height 30
click at [1190, 396] on span "9 of 21" at bounding box center [1191, 394] width 42 height 42
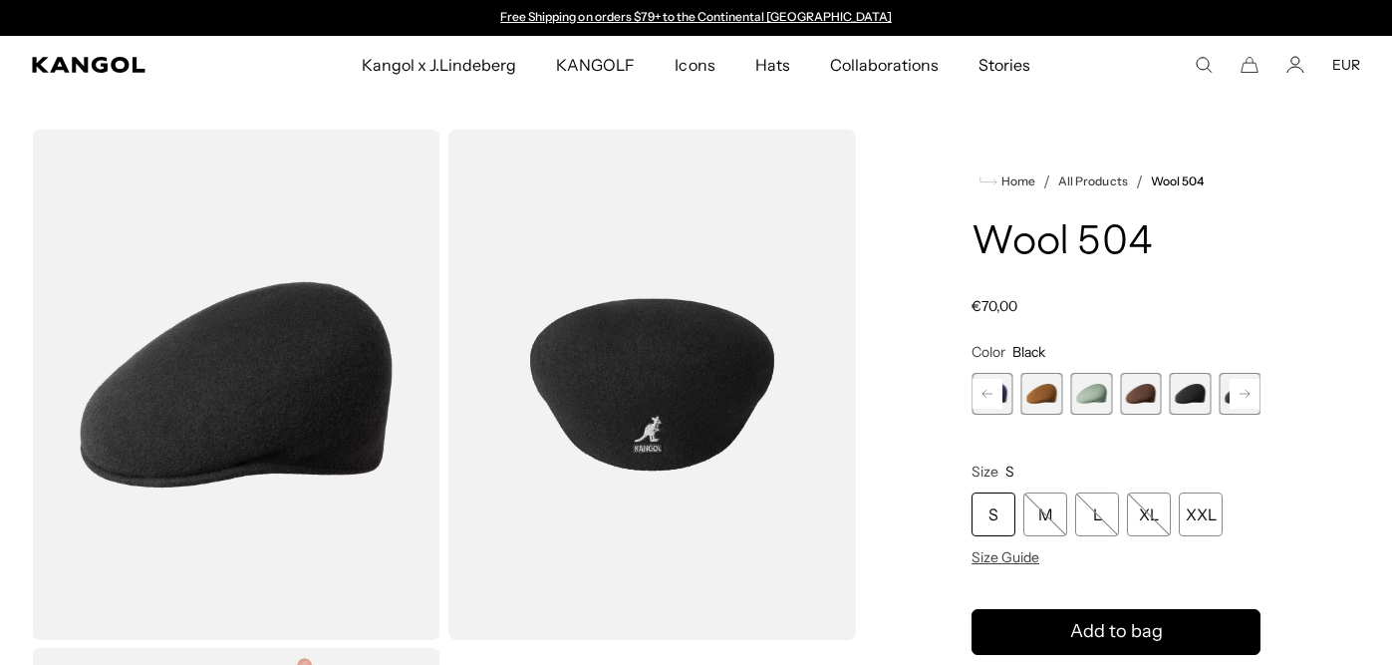
click at [1241, 386] on rect at bounding box center [1245, 394] width 30 height 30
click at [1192, 397] on span "10 of 21" at bounding box center [1191, 394] width 42 height 42
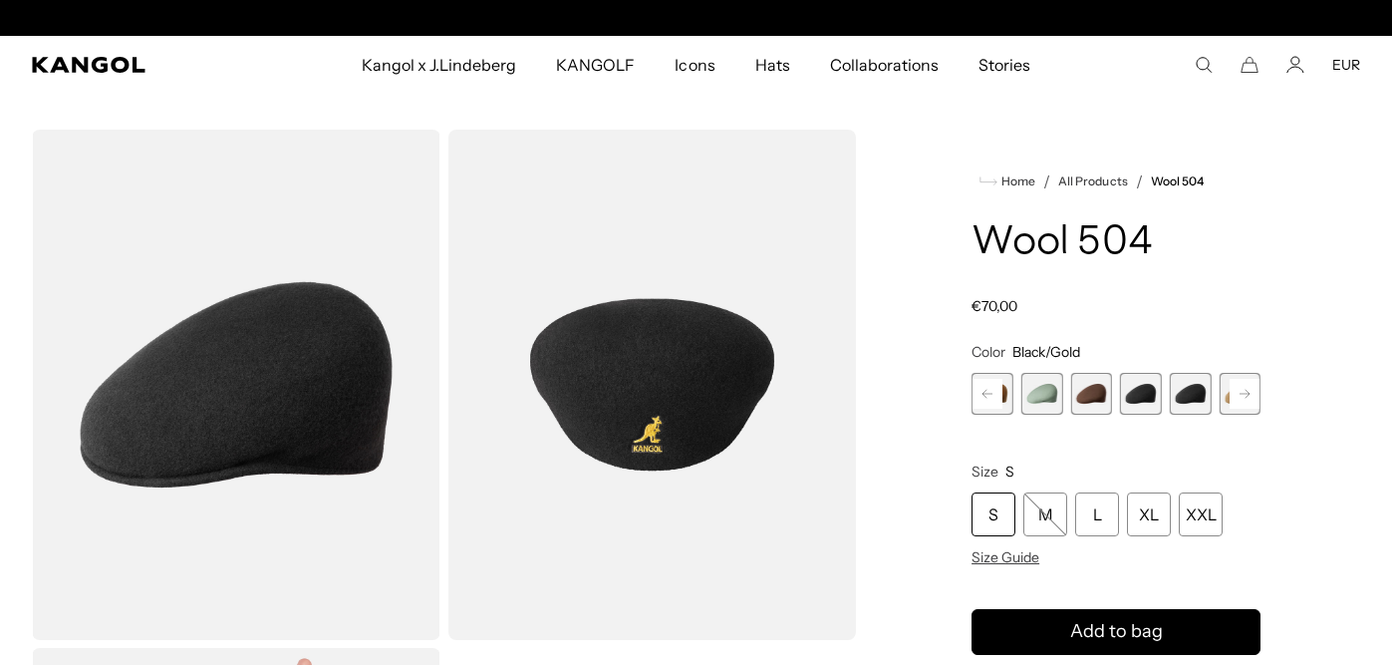
click at [1236, 396] on rect at bounding box center [1245, 394] width 30 height 30
click at [1199, 397] on span "11 of 21" at bounding box center [1191, 394] width 42 height 42
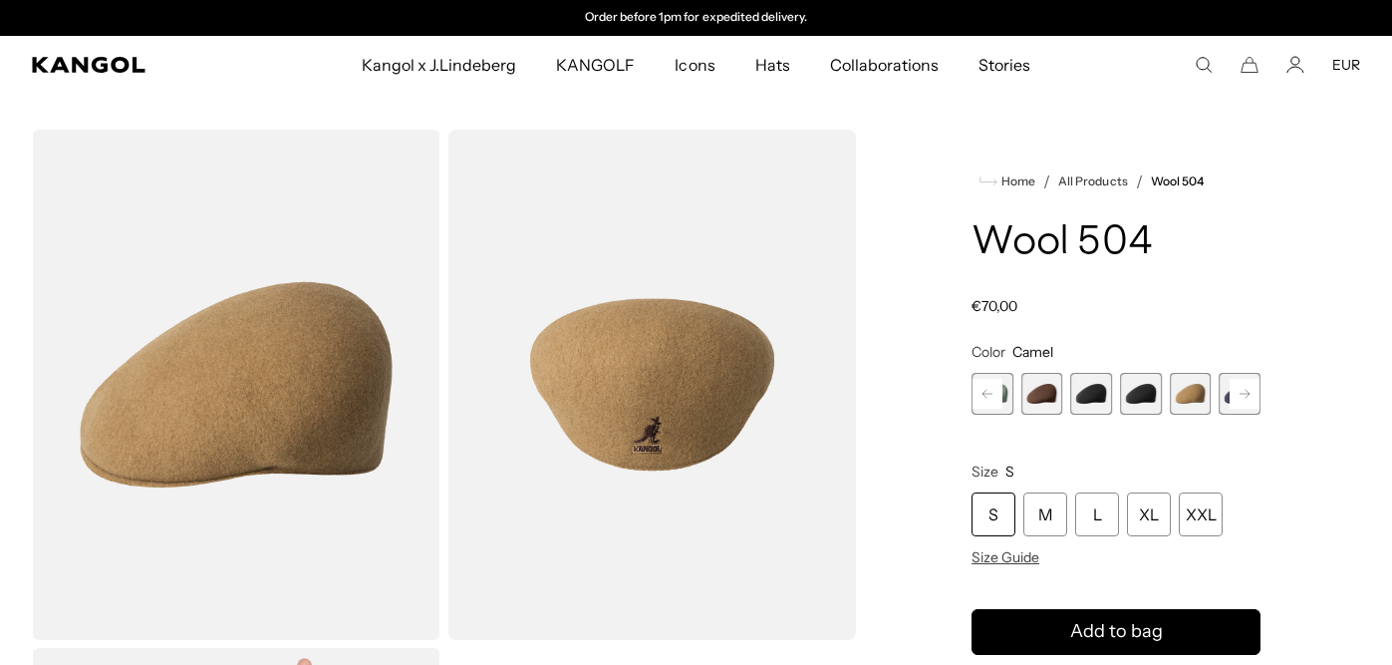
click at [1240, 401] on rect at bounding box center [1245, 394] width 30 height 30
click at [1205, 396] on span "12 of 21" at bounding box center [1191, 394] width 42 height 42
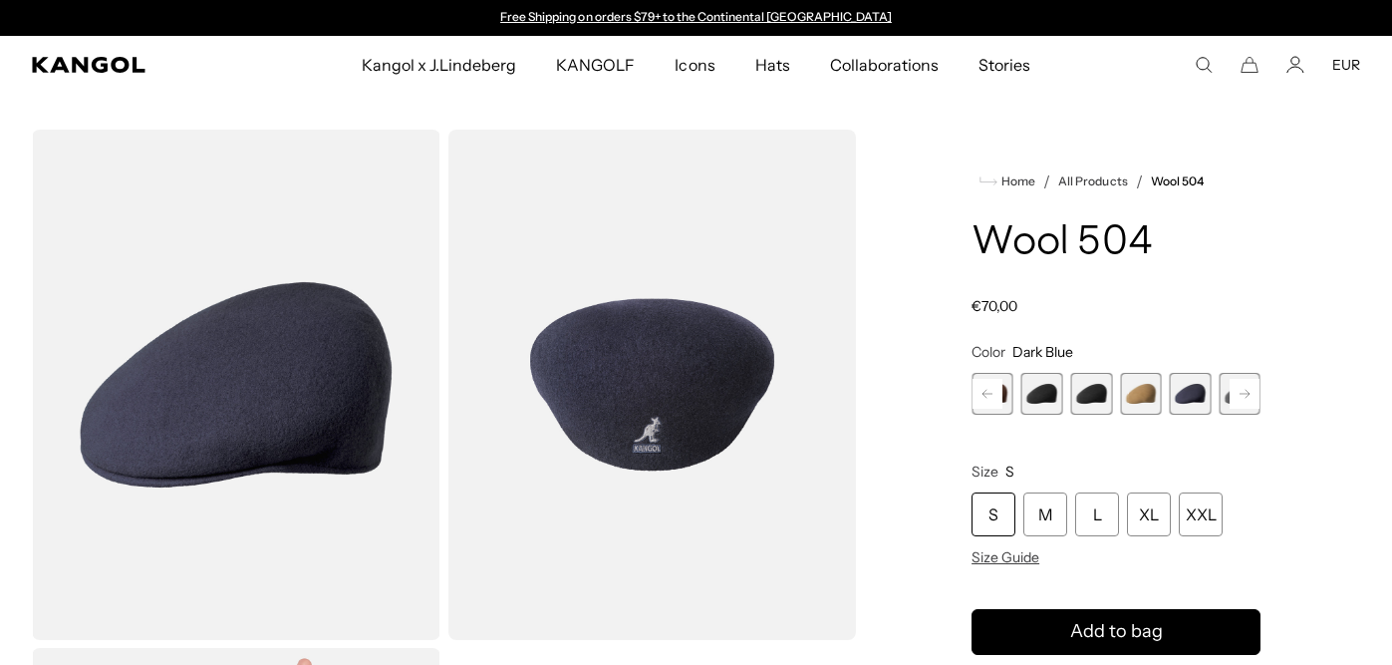
click at [1229, 396] on button "Next" at bounding box center [1245, 394] width 32 height 32
click at [1200, 401] on span "13 of 21" at bounding box center [1191, 394] width 42 height 42
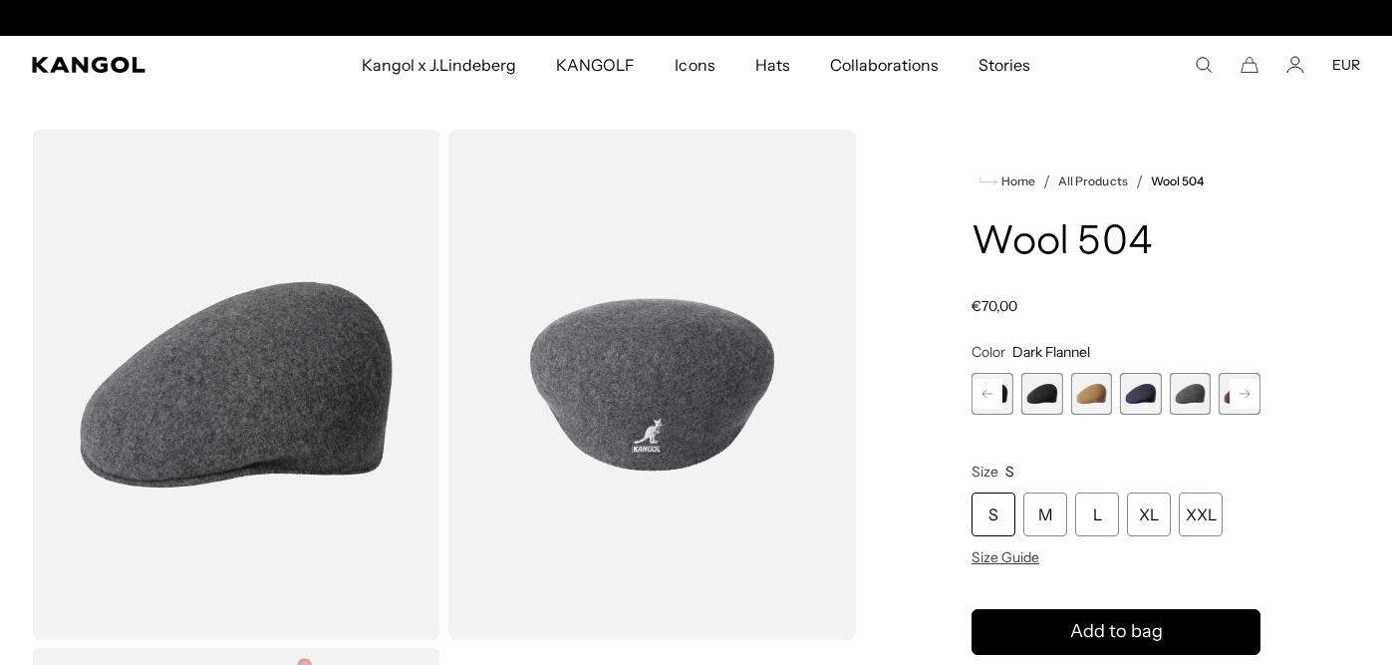
scroll to position [0, 411]
click at [1231, 401] on rect at bounding box center [1245, 394] width 30 height 30
click at [1195, 393] on span "14 of 21" at bounding box center [1191, 394] width 42 height 42
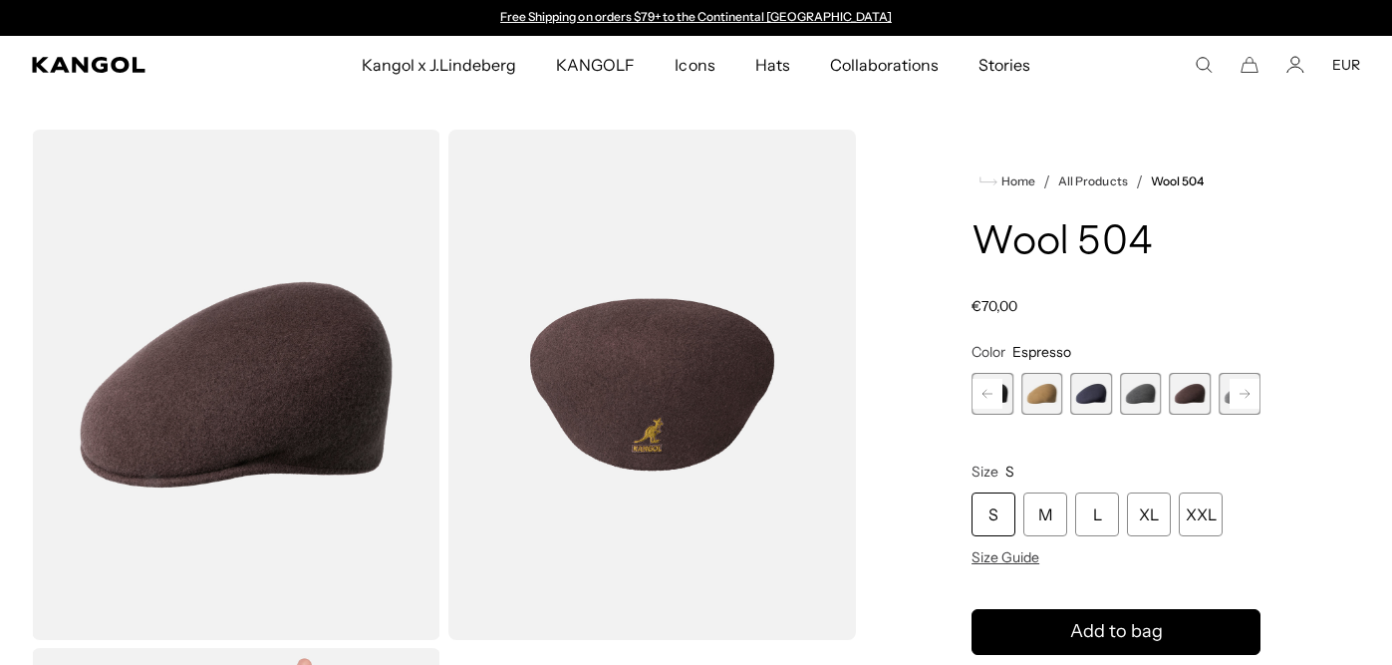
click at [1246, 398] on rect at bounding box center [1245, 394] width 30 height 30
click at [1195, 402] on span "15 of 21" at bounding box center [1191, 394] width 42 height 42
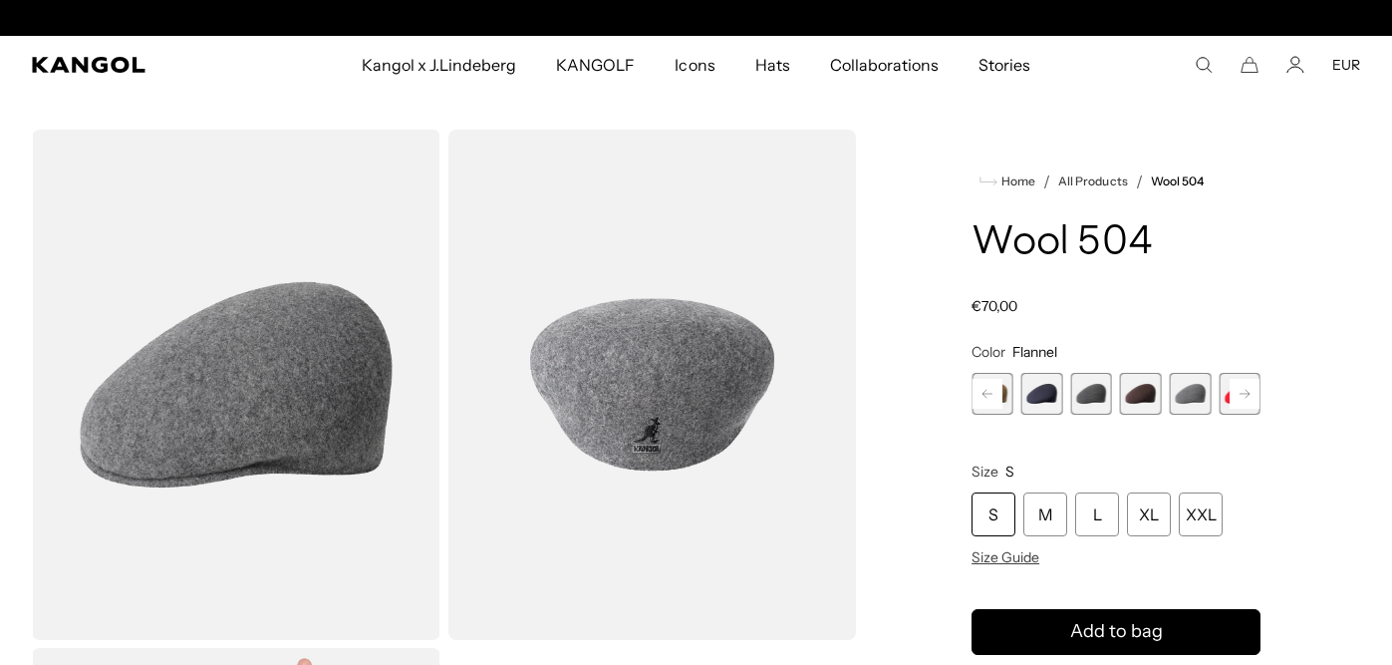
scroll to position [0, 411]
click at [1231, 401] on rect at bounding box center [1245, 394] width 30 height 30
click at [1190, 393] on span "16 of 21" at bounding box center [1191, 394] width 42 height 42
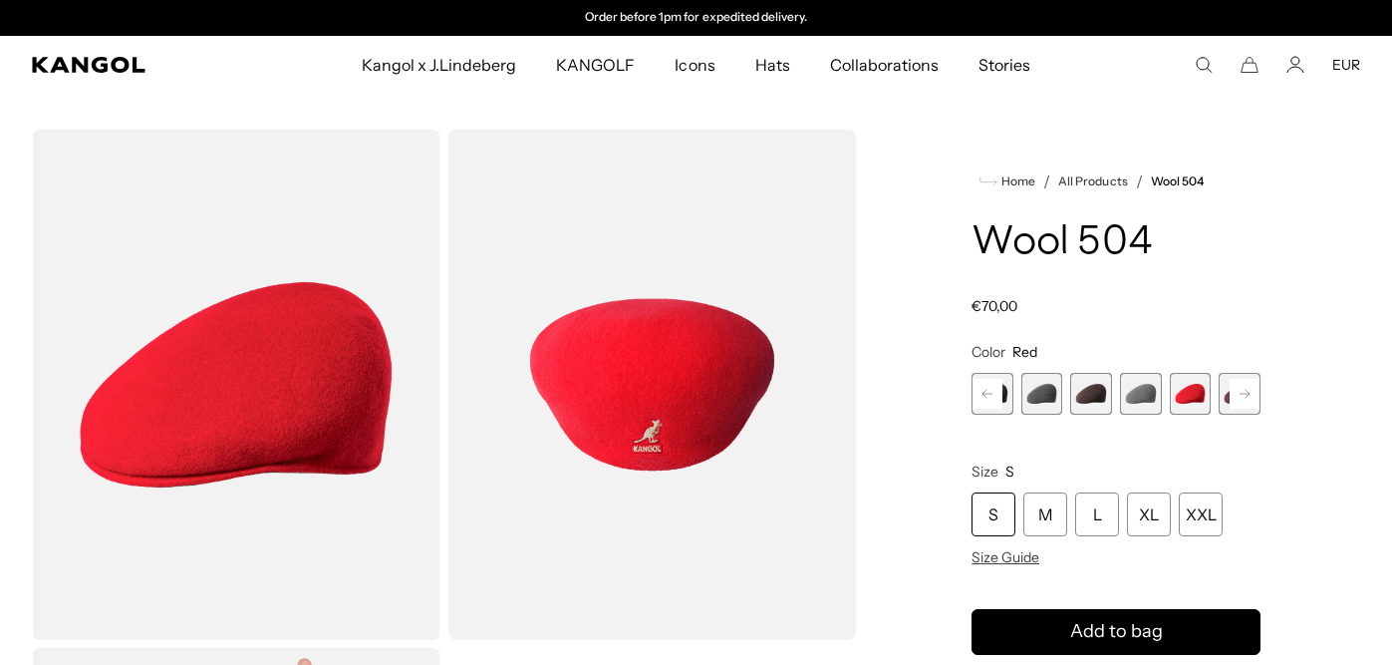
click at [1243, 395] on rect at bounding box center [1245, 394] width 30 height 30
click at [1203, 396] on span "17 of 21" at bounding box center [1191, 394] width 42 height 42
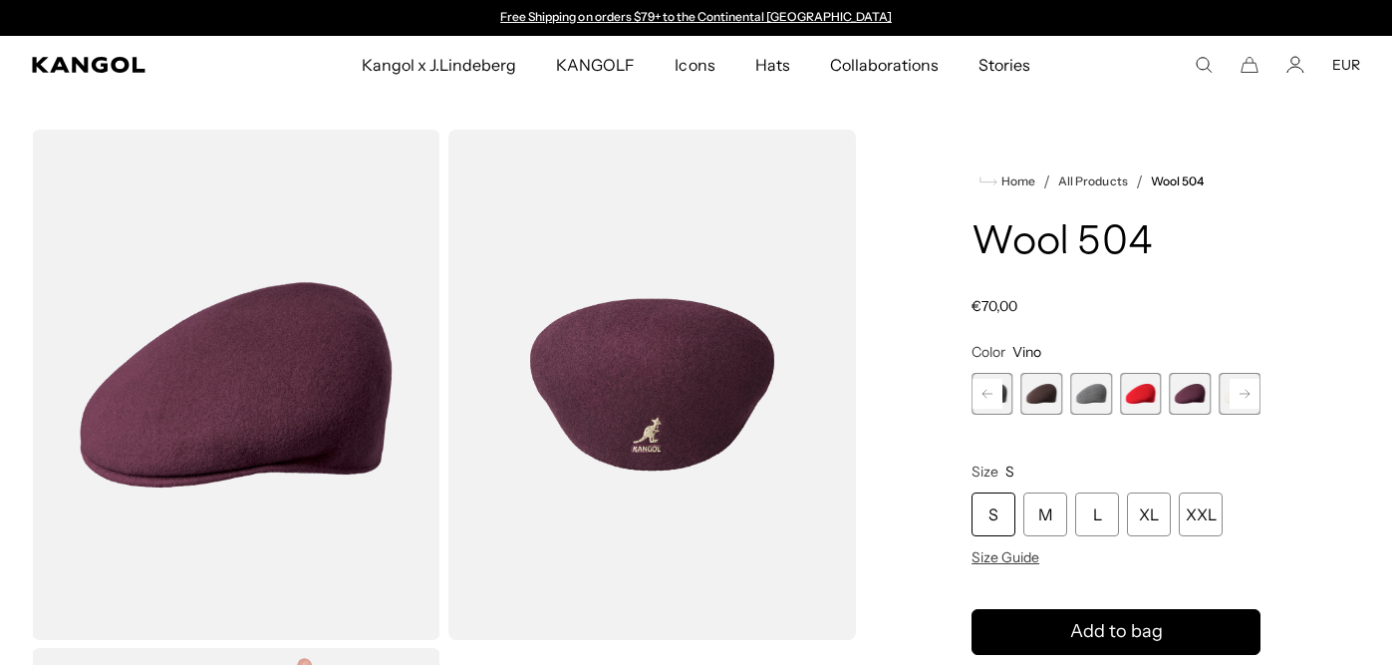
click at [1242, 392] on rect at bounding box center [1245, 394] width 30 height 30
click at [1195, 389] on span "18 of 21" at bounding box center [1191, 394] width 42 height 42
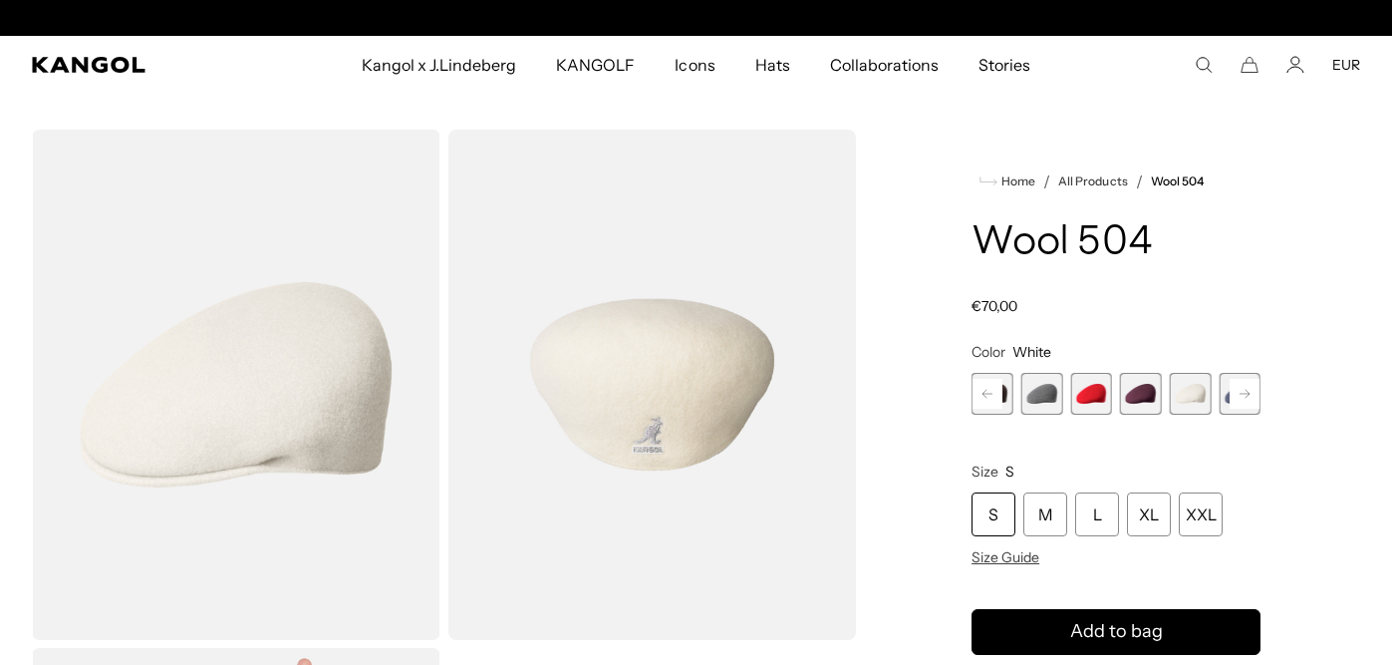
scroll to position [0, 411]
click at [1237, 395] on rect at bounding box center [1245, 394] width 30 height 30
click at [1197, 392] on span "19 of 21" at bounding box center [1191, 394] width 42 height 42
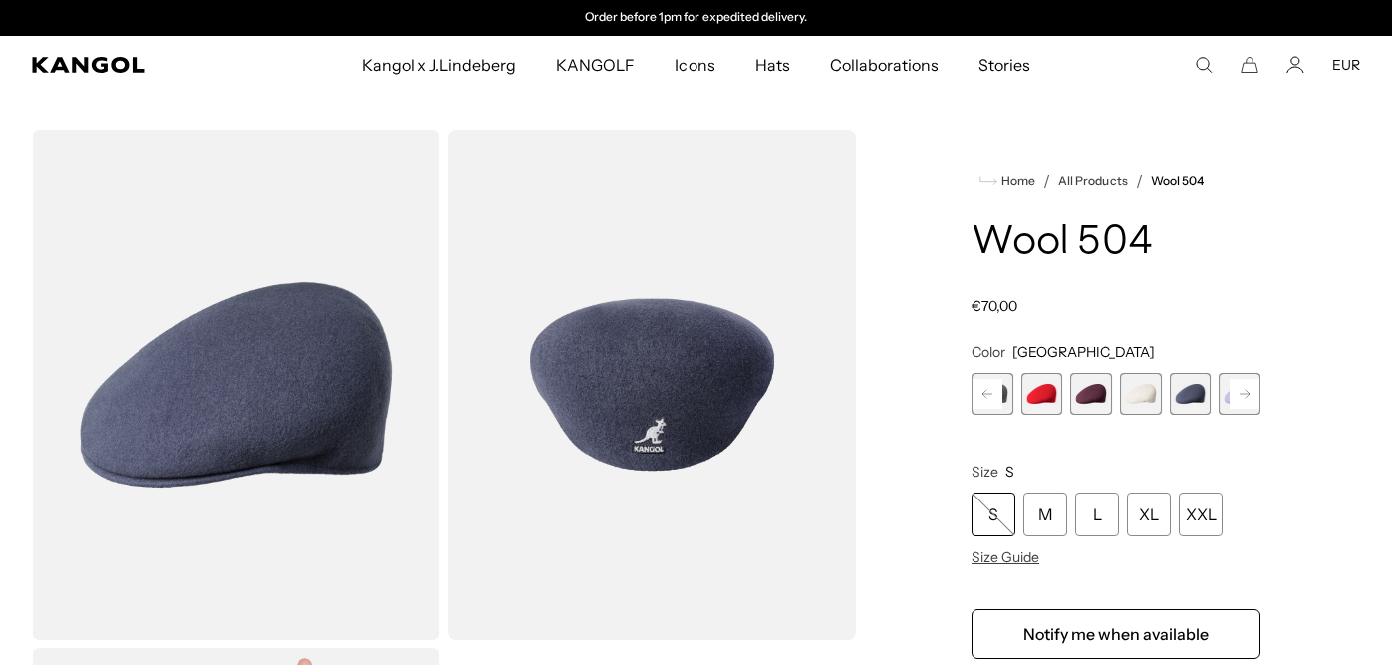
click at [1241, 393] on icon at bounding box center [1245, 394] width 10 height 8
click at [1188, 397] on span "20 of 21" at bounding box center [1191, 394] width 42 height 42
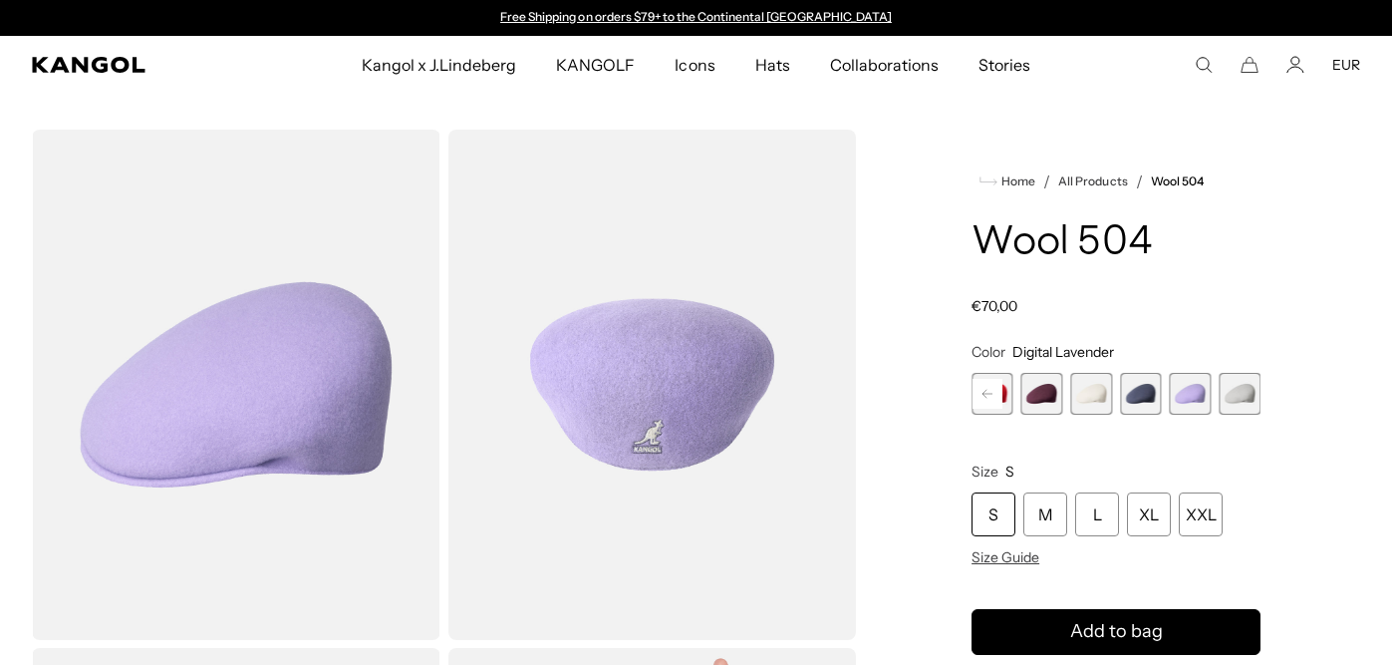
click at [1239, 394] on span "21 of 21" at bounding box center [1240, 394] width 42 height 42
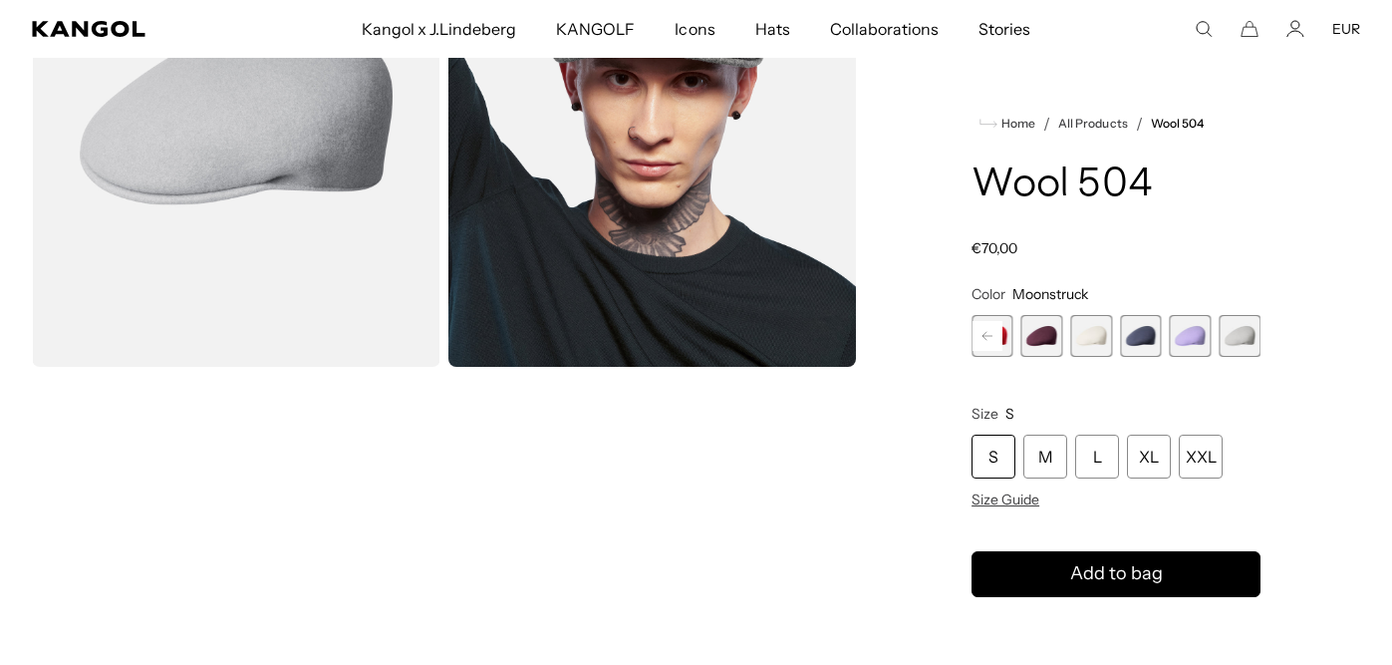
scroll to position [754, 0]
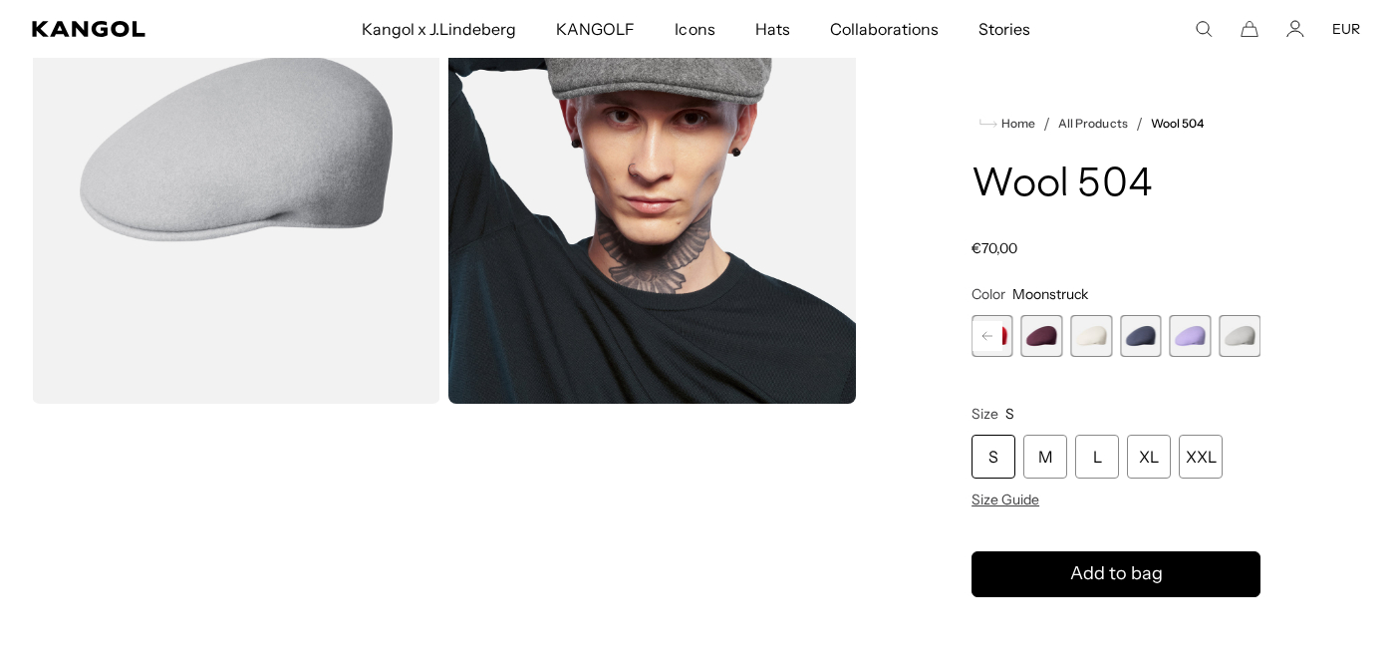
click at [1025, 342] on span "17 of 21" at bounding box center [1042, 336] width 42 height 42
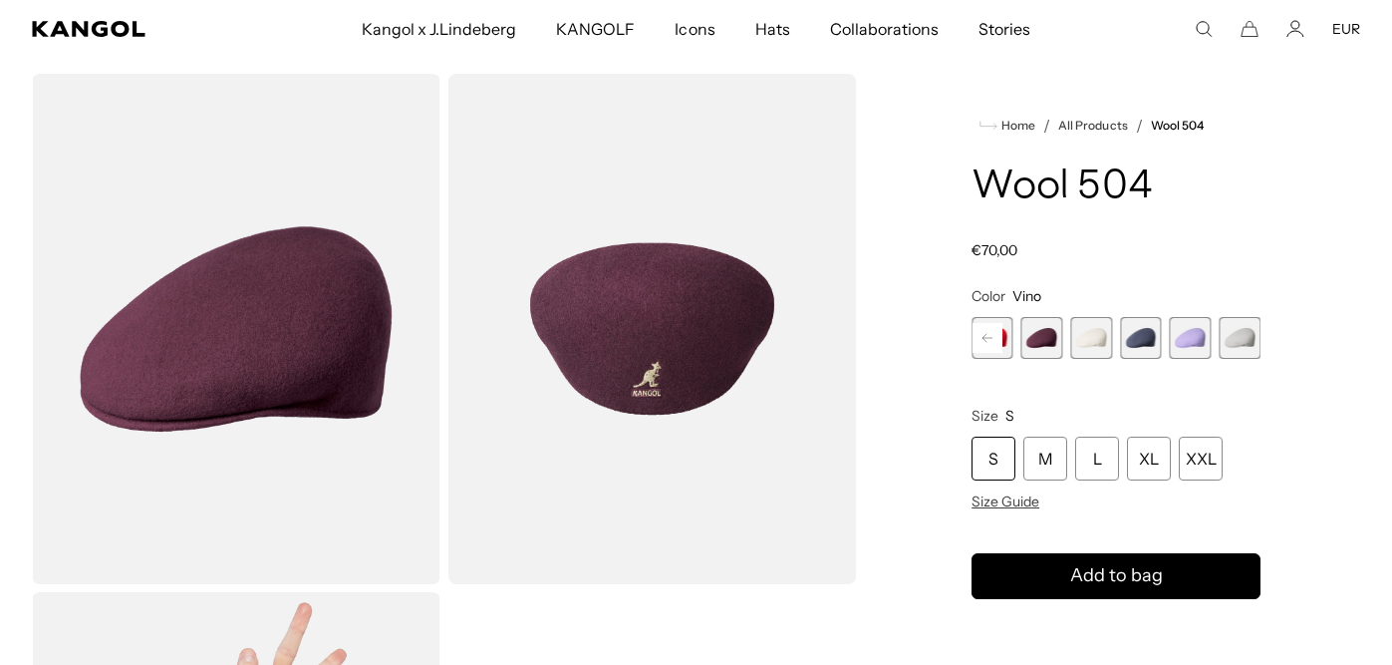
click at [988, 346] on rect at bounding box center [988, 338] width 30 height 30
click at [989, 346] on rect at bounding box center [988, 338] width 30 height 30
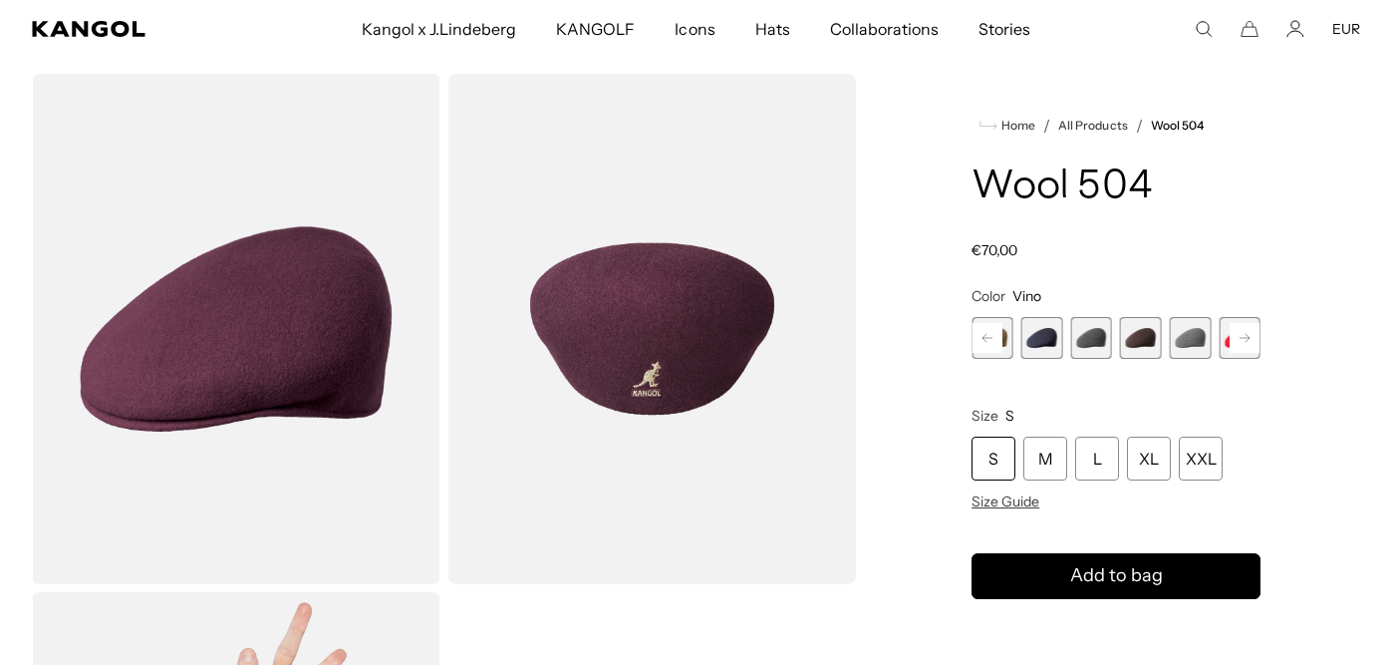
click at [1048, 336] on span "12 of 21" at bounding box center [1042, 338] width 42 height 42
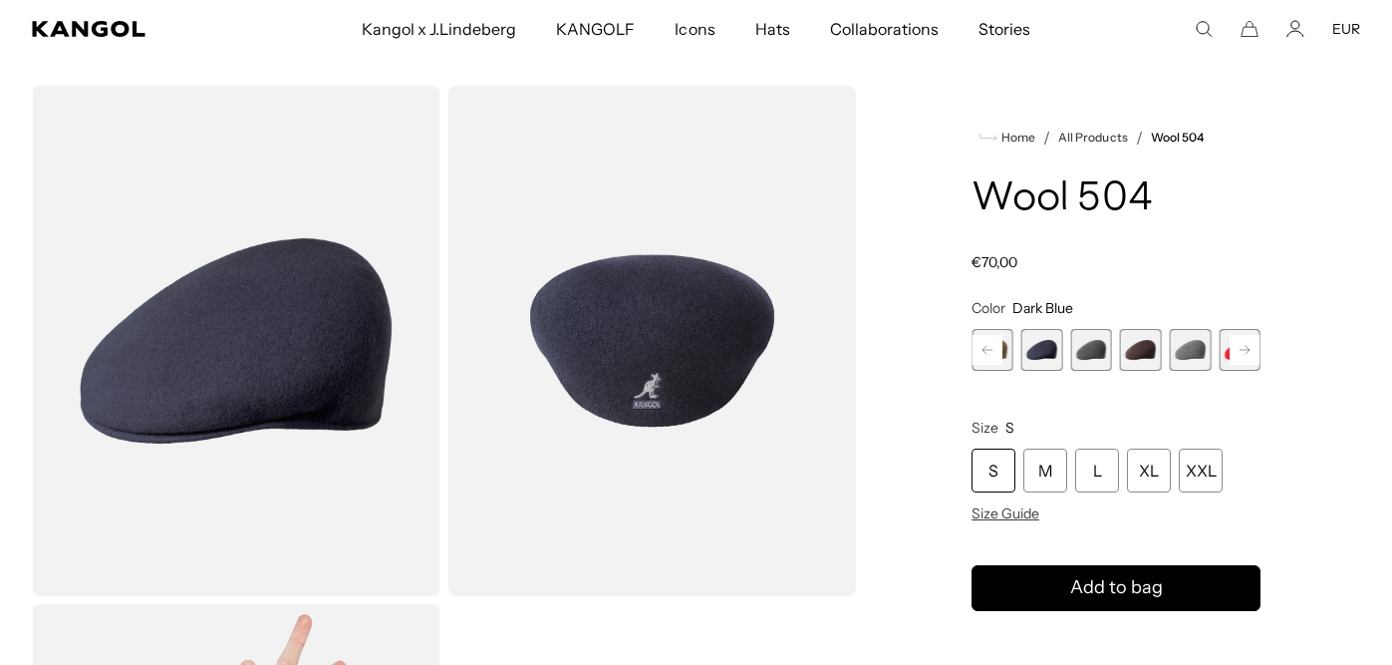
scroll to position [43, 0]
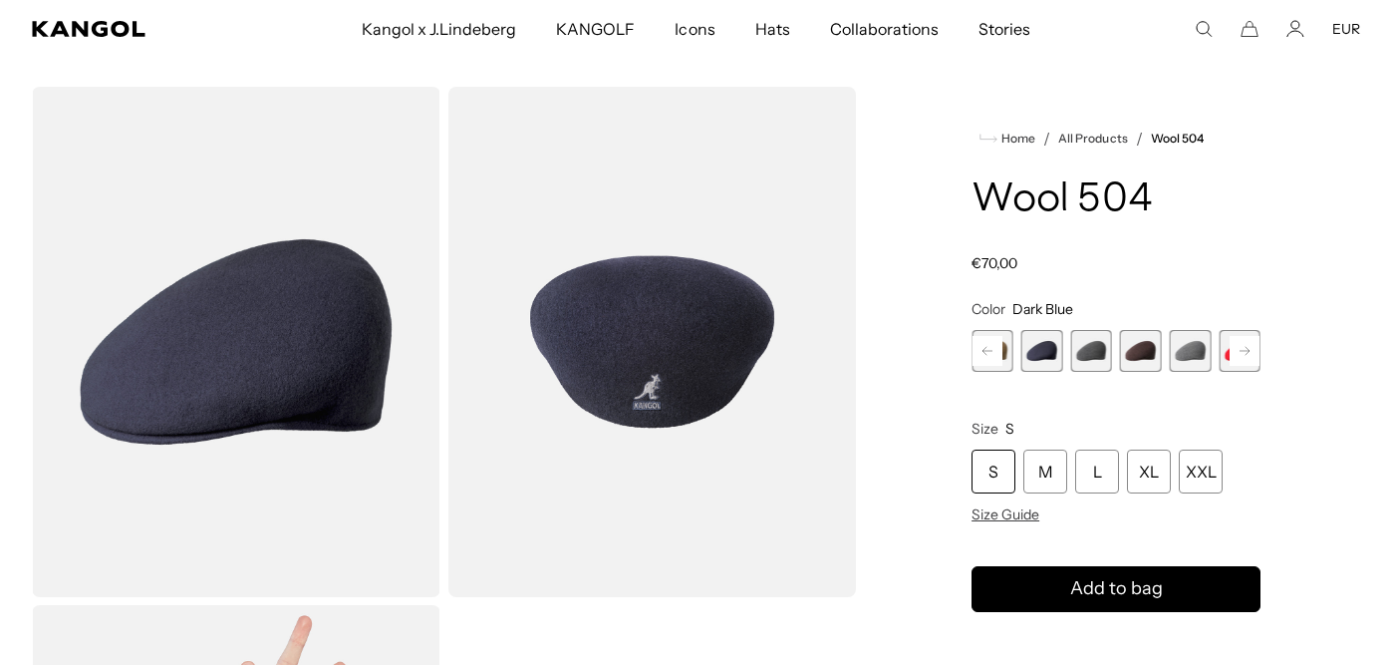
click at [976, 364] on rect at bounding box center [988, 351] width 30 height 30
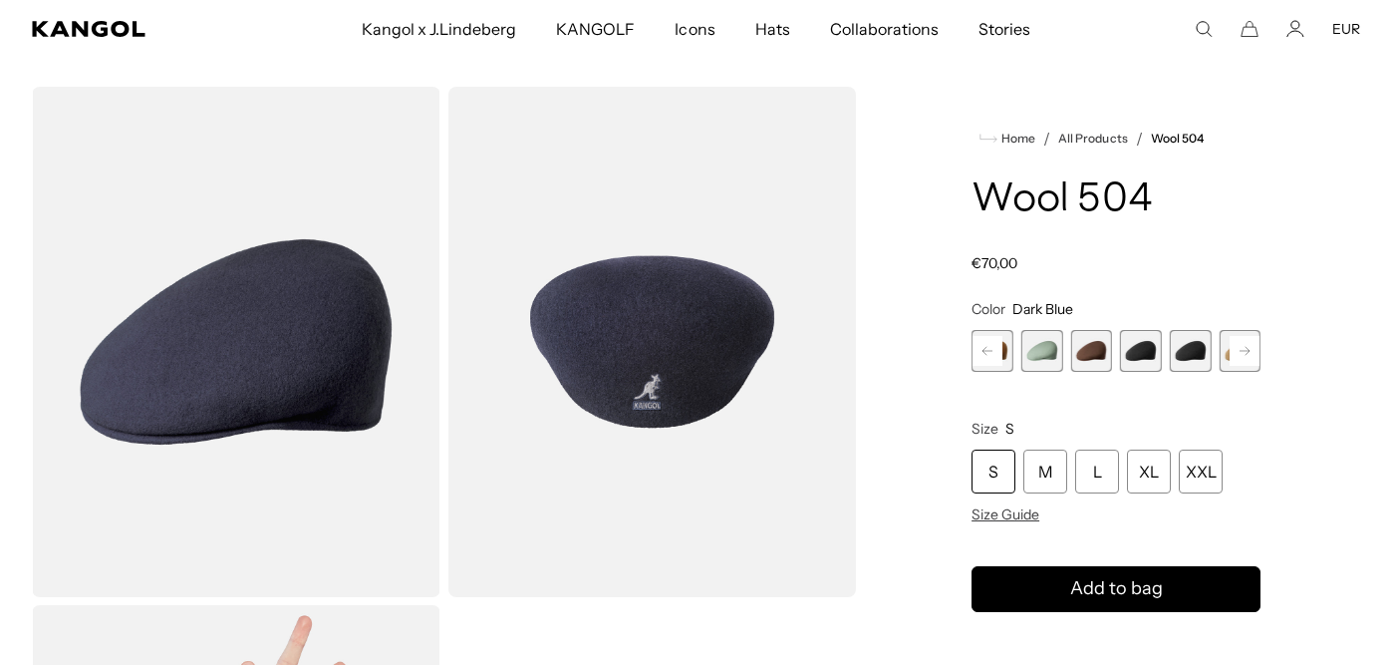
click at [976, 364] on rect at bounding box center [988, 351] width 30 height 30
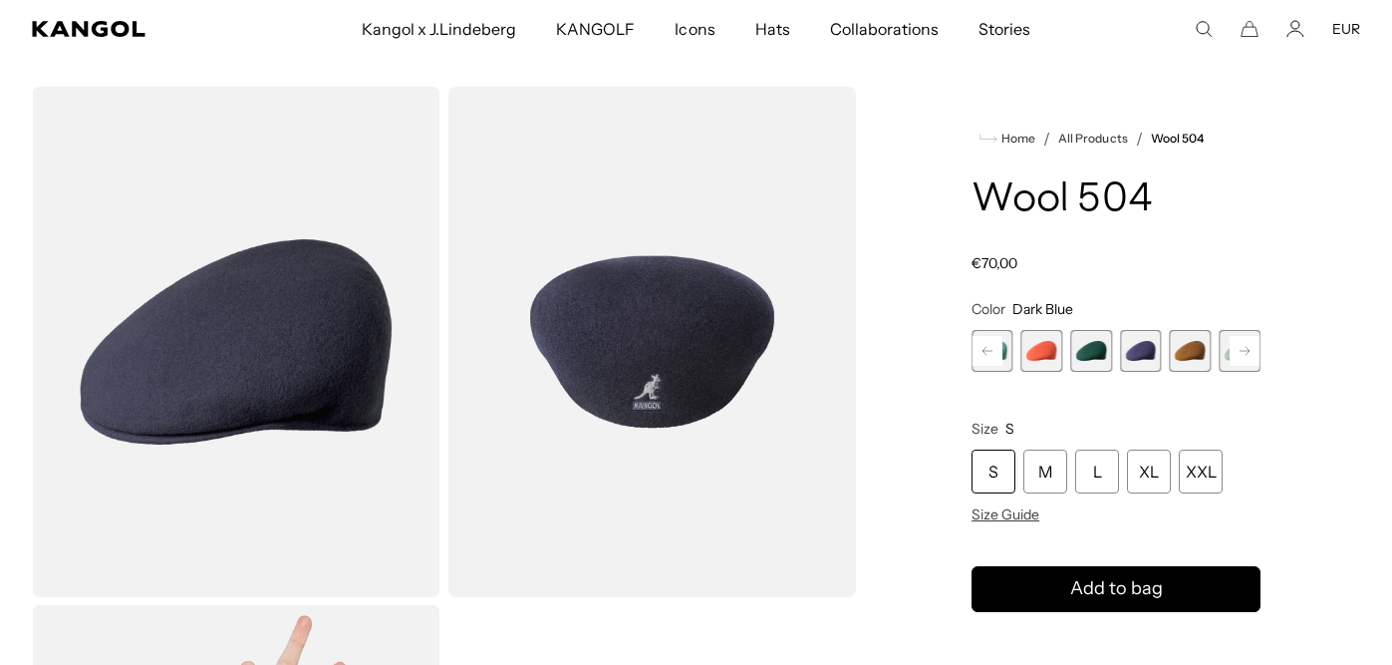
click at [976, 364] on rect at bounding box center [988, 351] width 30 height 30
click at [976, 364] on div "Previous Next Butter Chiffon Variant sold out or unavailable Aquatic Variant so…" at bounding box center [1116, 351] width 289 height 42
click at [976, 364] on span "1 of 21" at bounding box center [993, 351] width 42 height 42
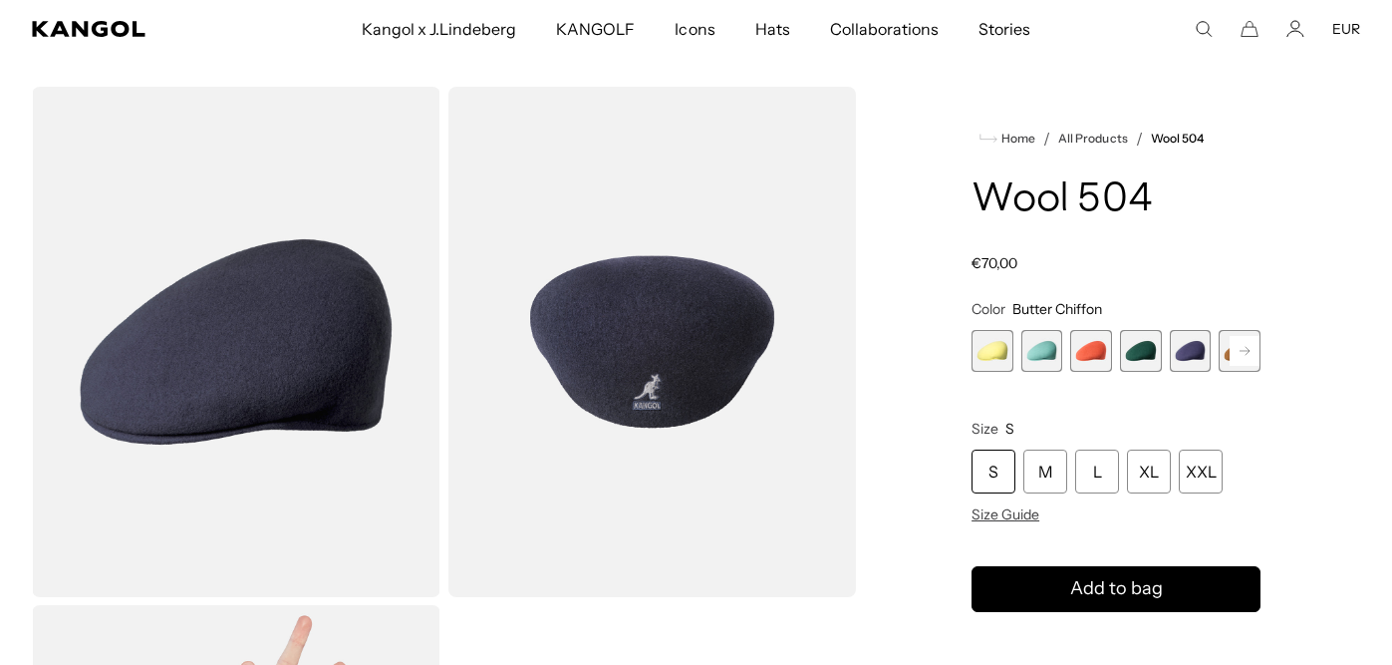
click at [987, 350] on span "1 of 21" at bounding box center [993, 351] width 42 height 42
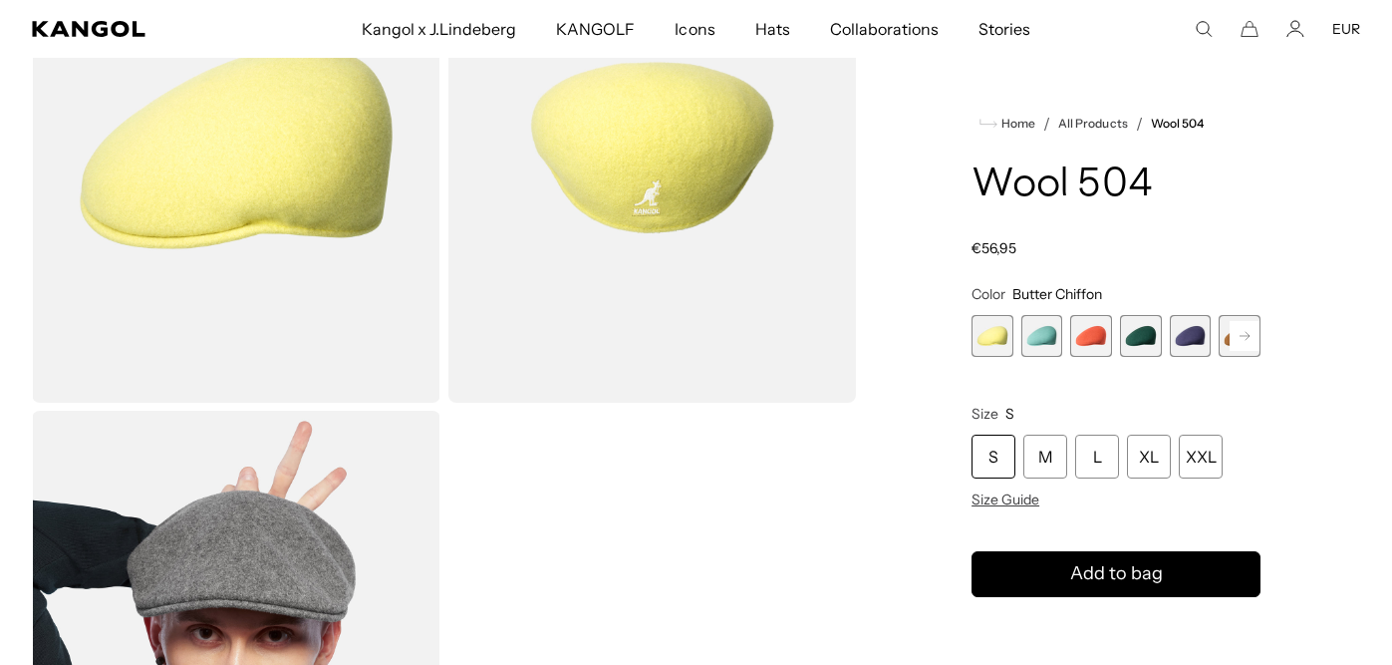
click at [1049, 336] on span "2 of 21" at bounding box center [1042, 336] width 42 height 42
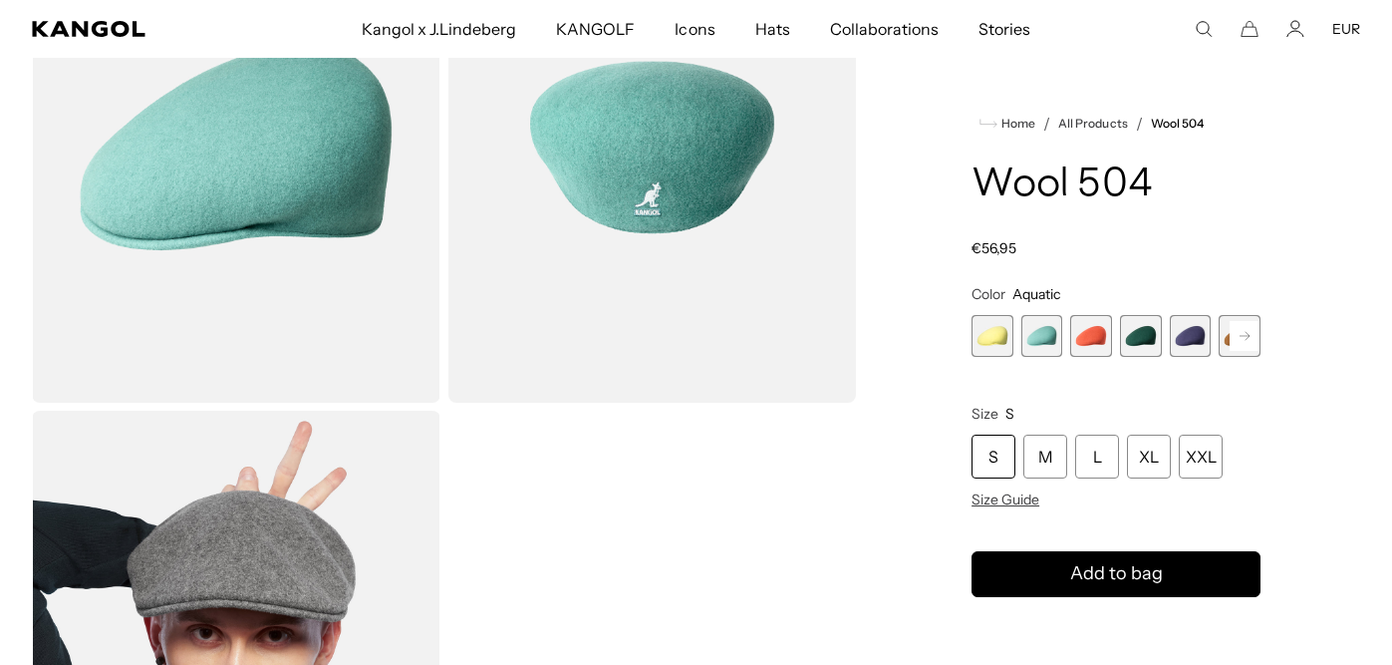
scroll to position [0, 411]
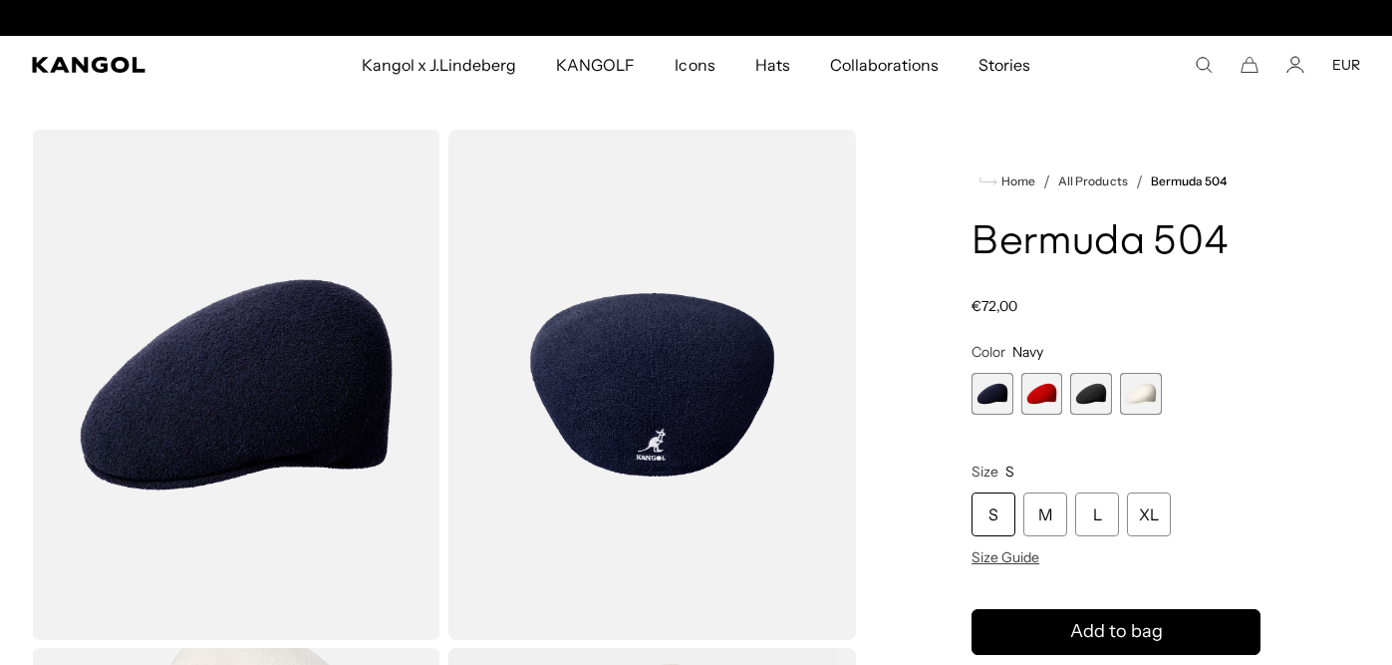
scroll to position [0, 411]
